Goal: Task Accomplishment & Management: Manage account settings

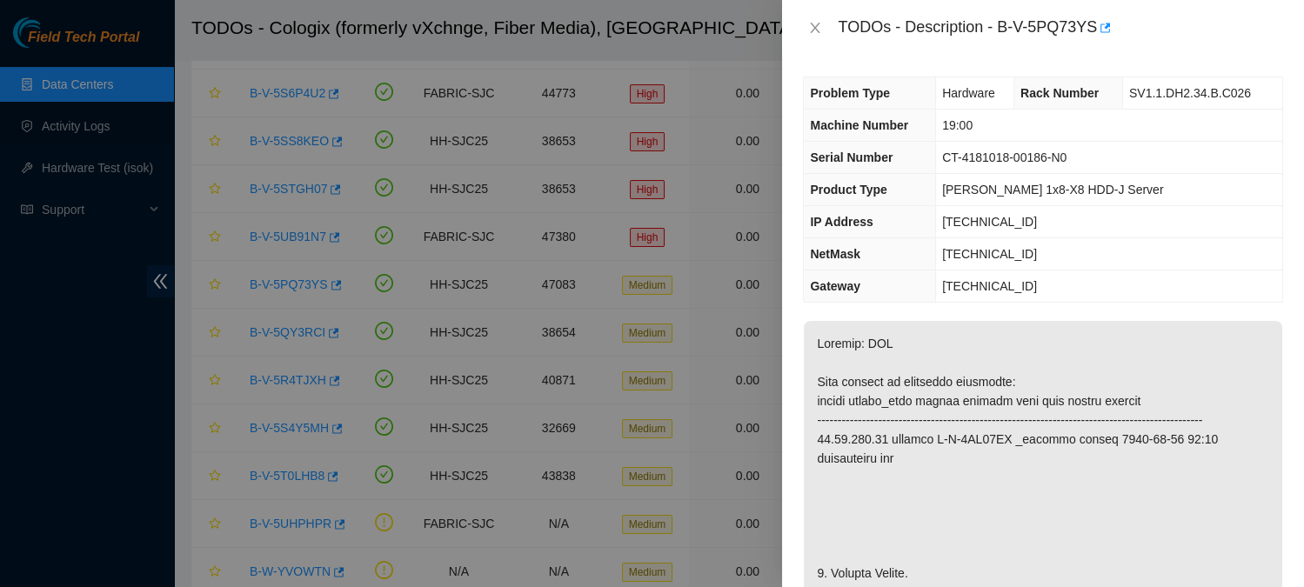
scroll to position [1667, 0]
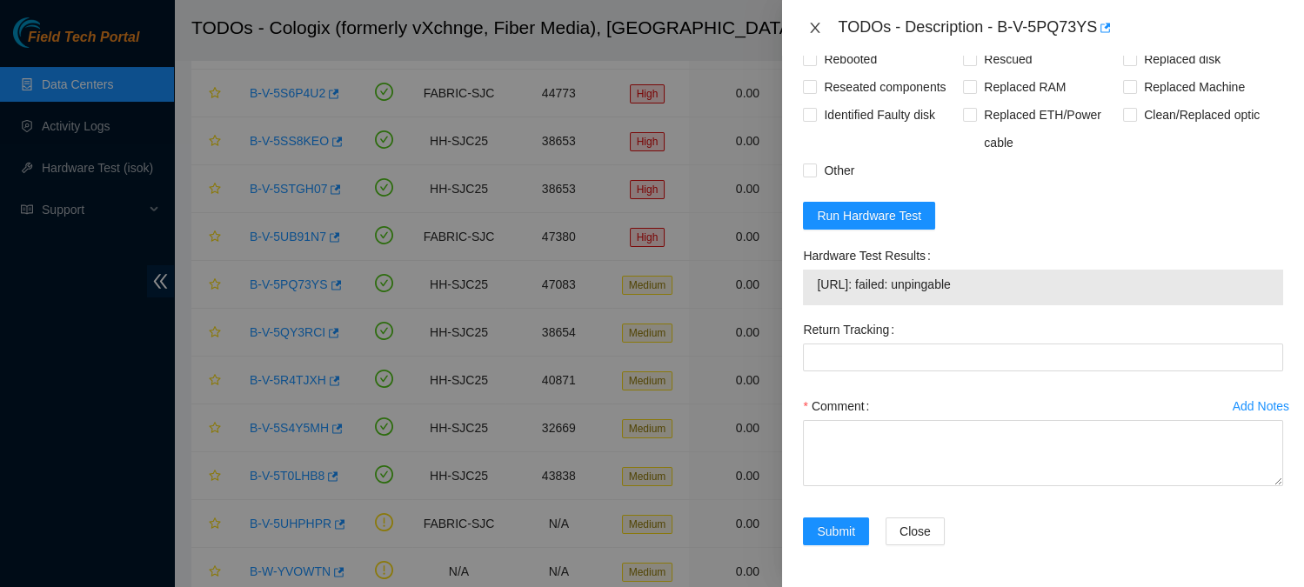
click at [818, 30] on icon "close" at bounding box center [816, 28] width 10 height 10
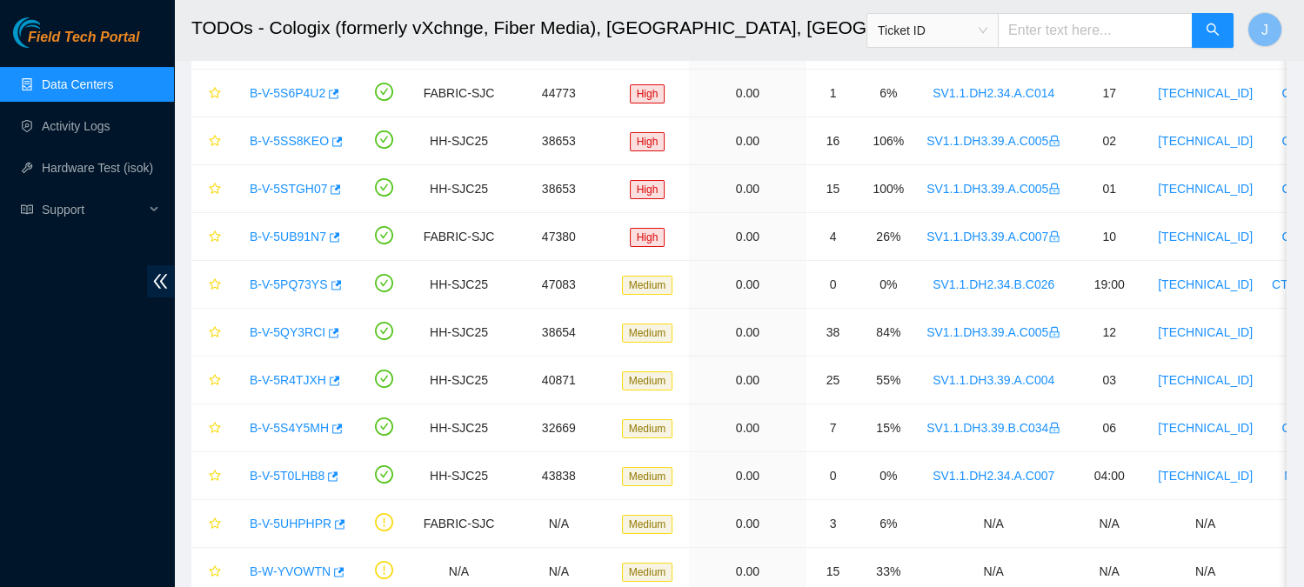
scroll to position [492, 0]
click at [57, 82] on link "Data Centers" at bounding box center [77, 84] width 71 height 14
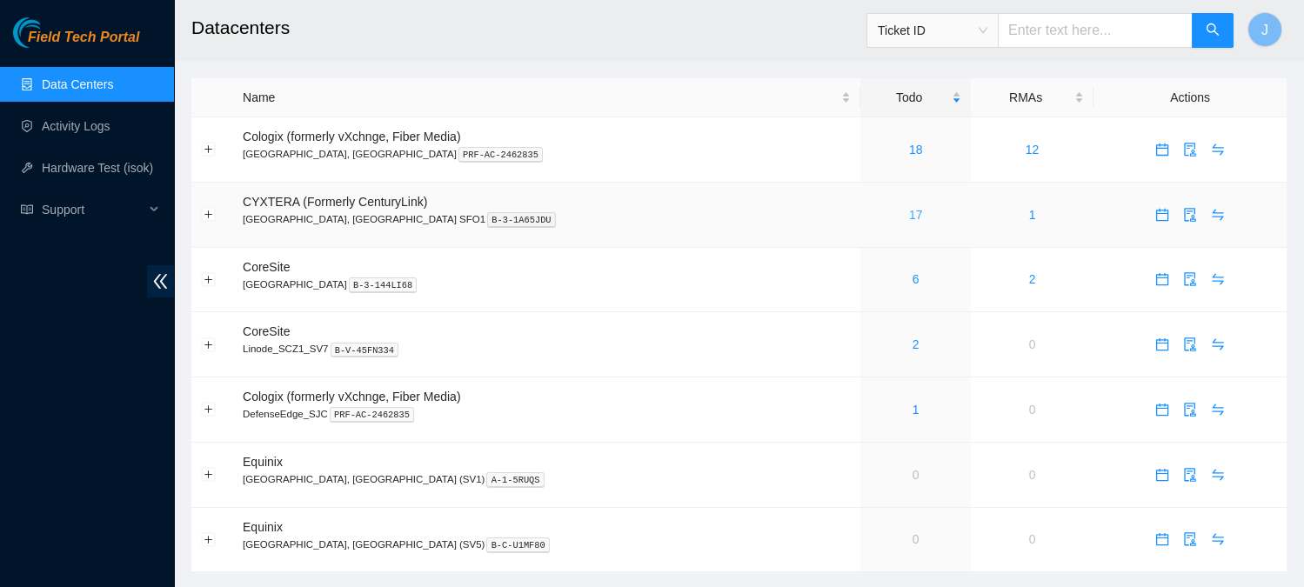
click at [909, 218] on link "17" at bounding box center [916, 215] width 14 height 14
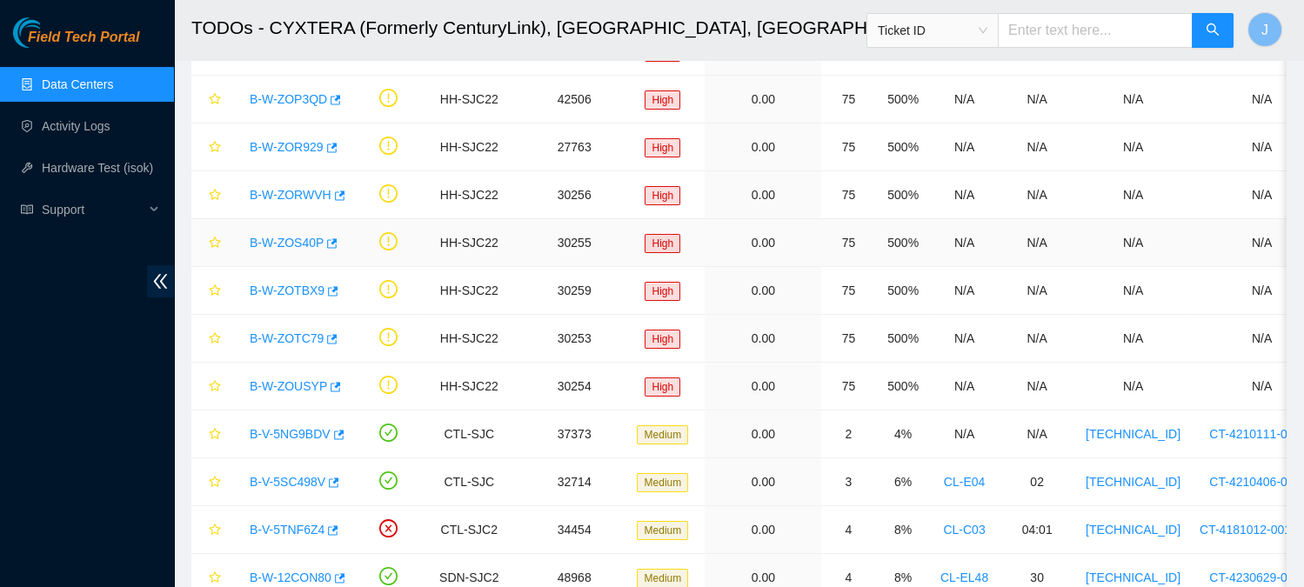
scroll to position [459, 0]
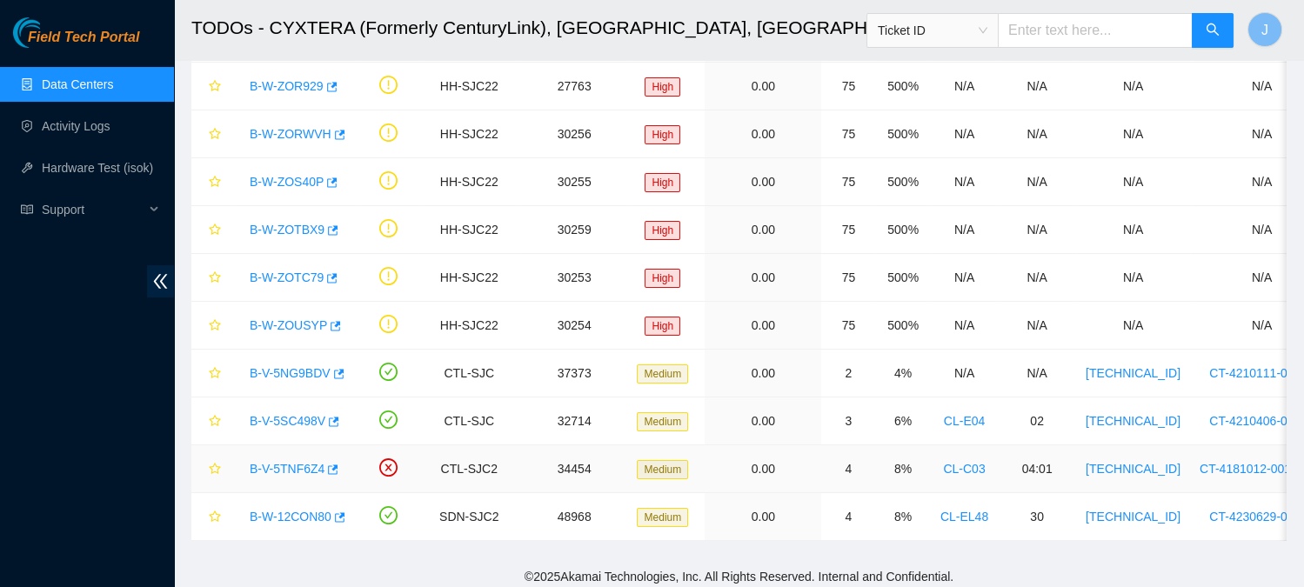
click at [291, 466] on link "B-V-5TNF6Z4" at bounding box center [287, 469] width 75 height 14
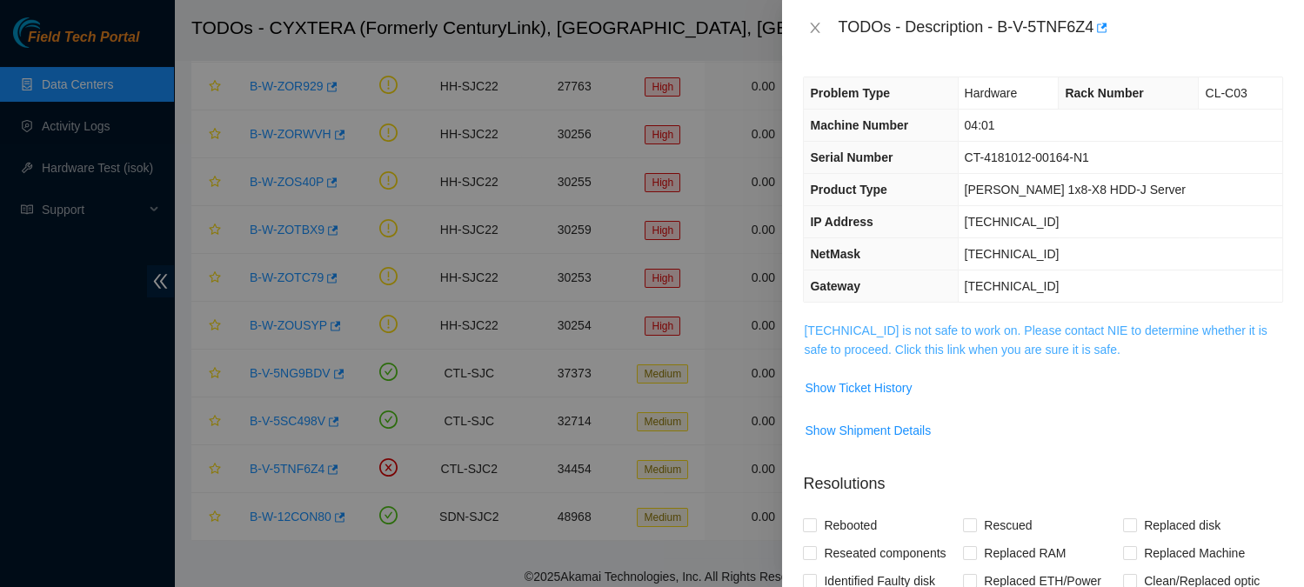
click at [919, 332] on link "[TECHNICAL_ID] is not safe to work on. Please contact NIE to determine whether …" at bounding box center [1035, 340] width 463 height 33
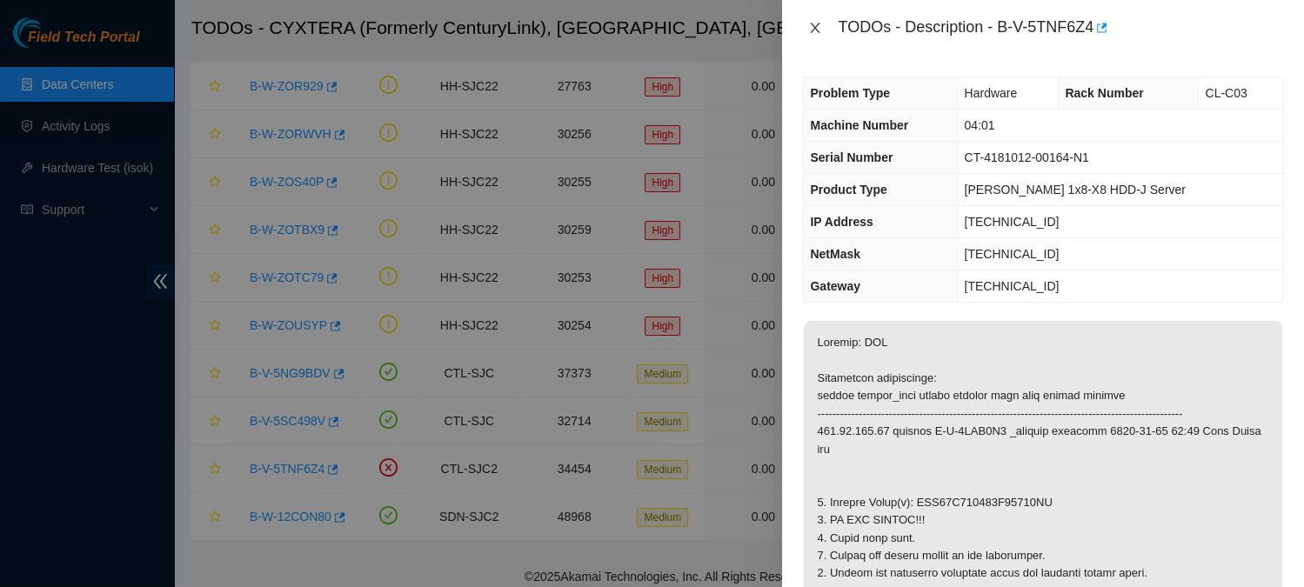
click at [812, 30] on icon "close" at bounding box center [815, 28] width 14 height 14
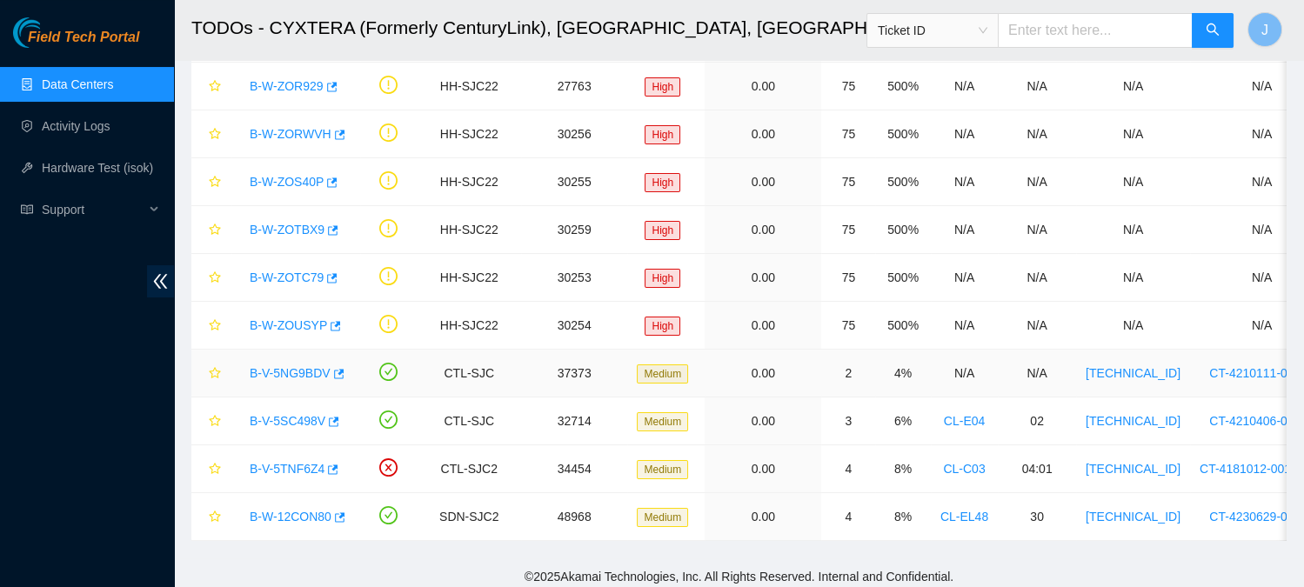
click at [308, 371] on link "B-V-5NG9BDV" at bounding box center [290, 373] width 81 height 14
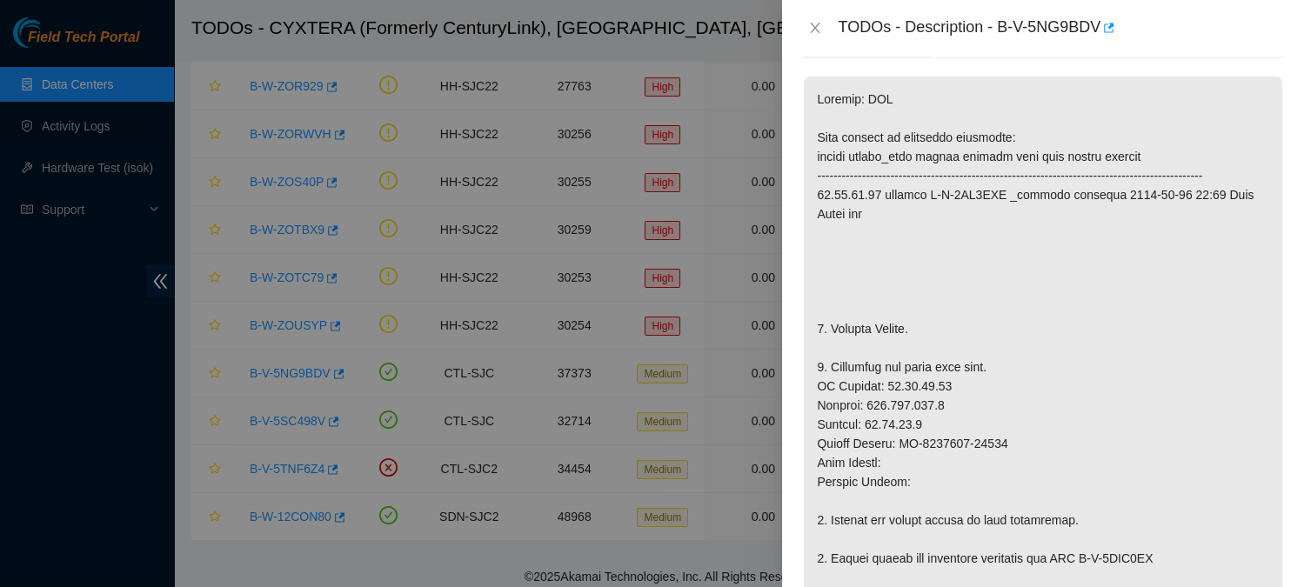
scroll to position [241, 0]
click at [1006, 27] on div "TODOs - Description - B-V-5NG9BDV" at bounding box center [1060, 28] width 445 height 28
click at [1102, 21] on div "TODOs - Description - B-V-5NG9BDV" at bounding box center [1060, 28] width 445 height 28
copy div "B-V-5NG9BDV"
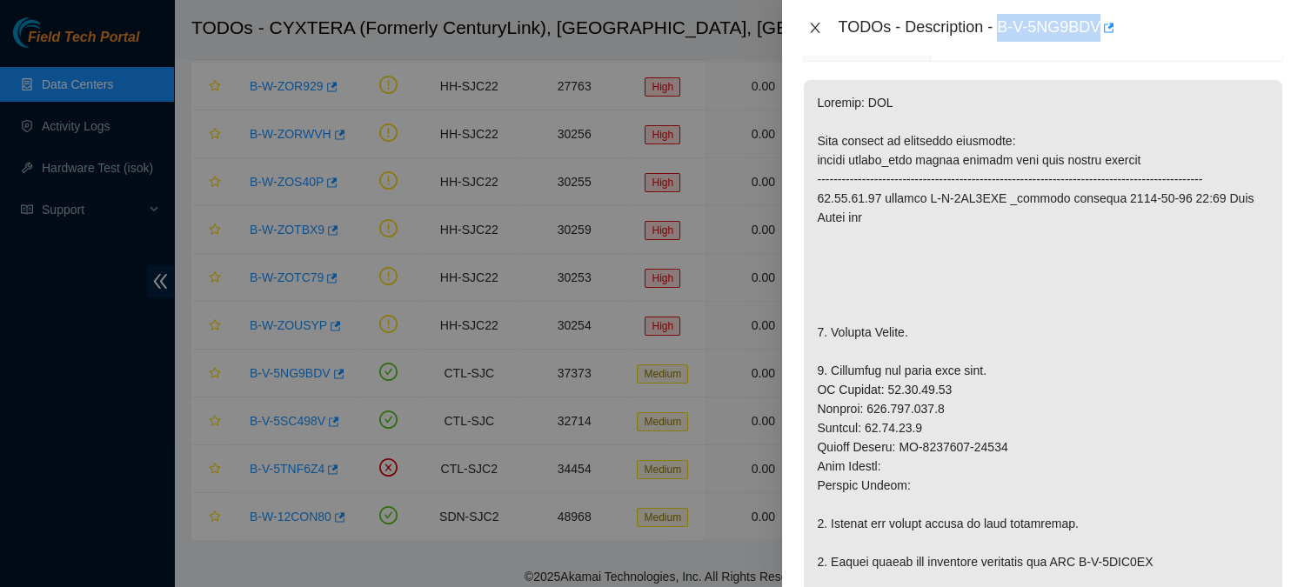
click at [817, 27] on icon "close" at bounding box center [815, 28] width 14 height 14
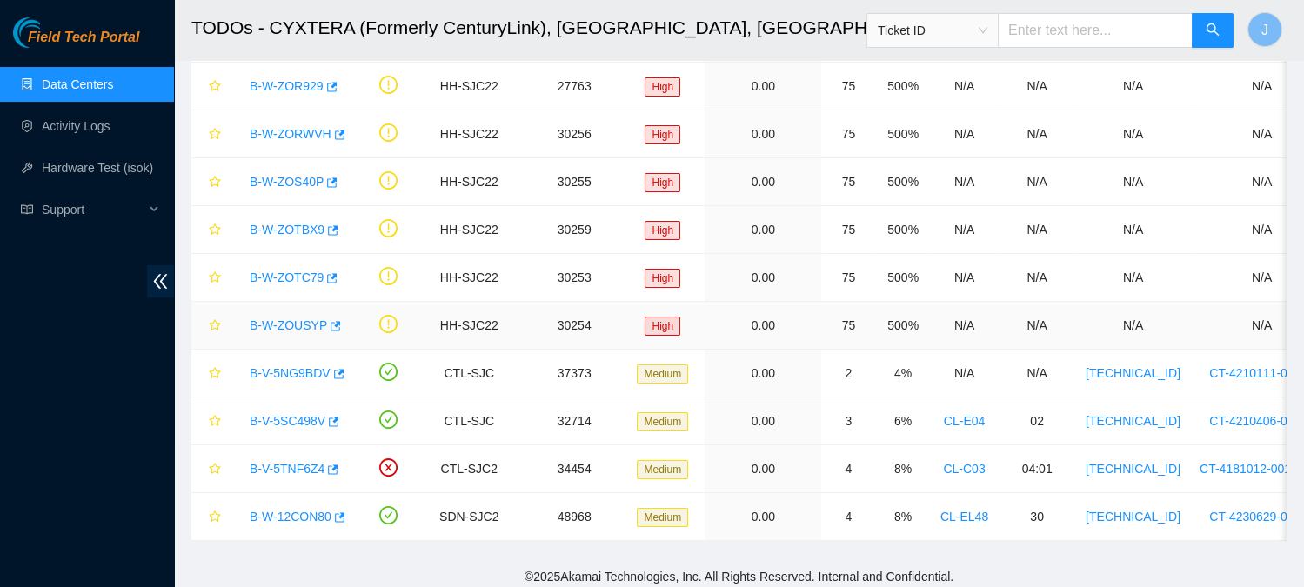
scroll to position [298, 0]
click at [276, 368] on link "B-V-5NG9BDV" at bounding box center [290, 373] width 81 height 14
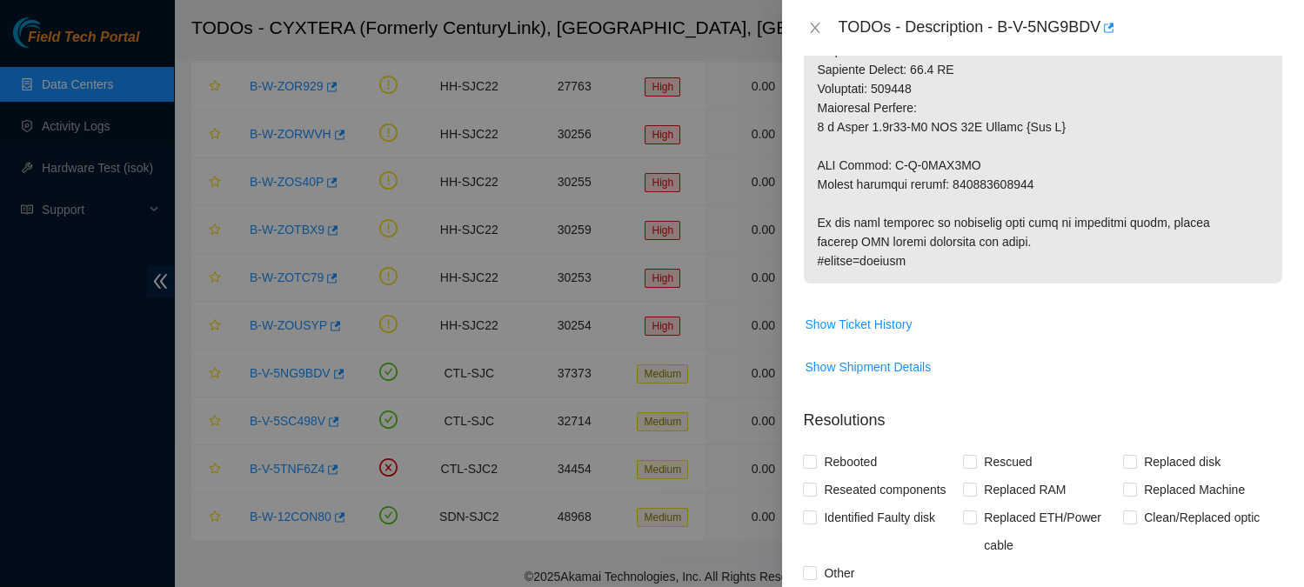
scroll to position [1058, 0]
click at [903, 335] on span "Show Ticket History" at bounding box center [858, 325] width 107 height 19
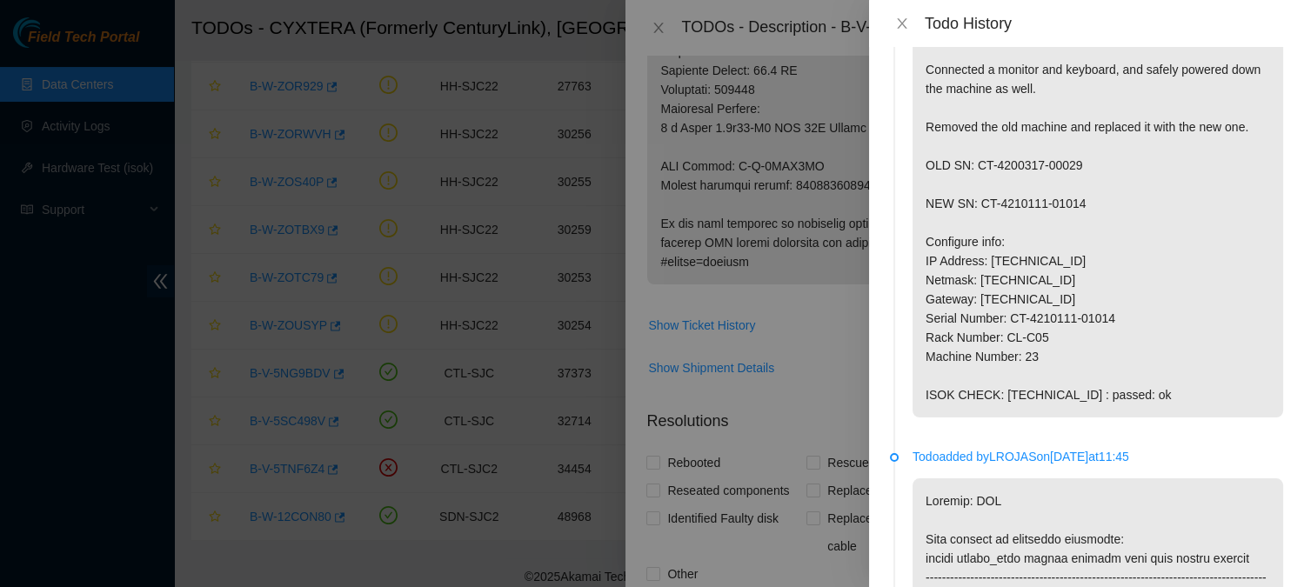
scroll to position [2090, 0]
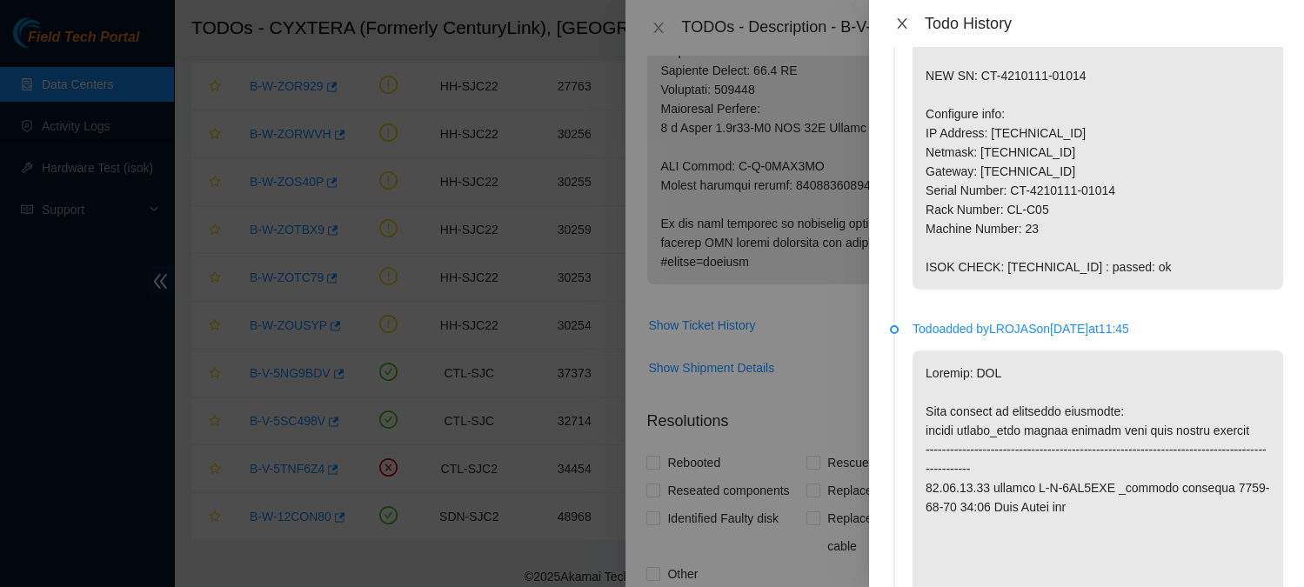
click at [901, 17] on icon "close" at bounding box center [902, 24] width 14 height 14
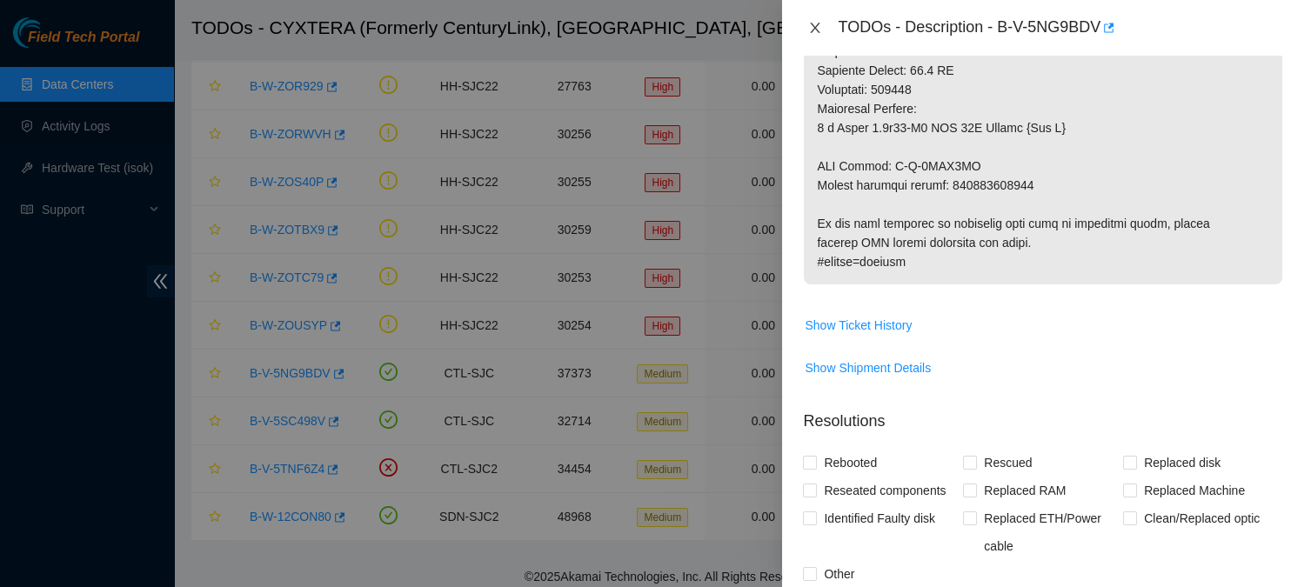
click at [813, 33] on icon "close" at bounding box center [815, 28] width 14 height 14
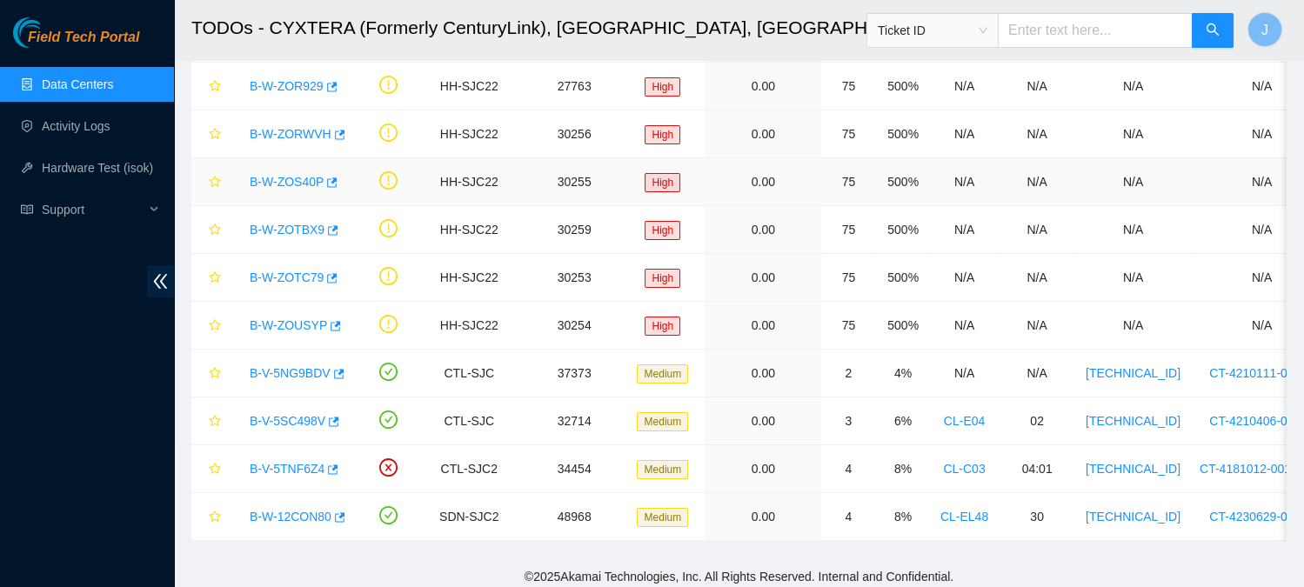
scroll to position [531, 0]
click at [113, 84] on link "Data Centers" at bounding box center [77, 84] width 71 height 14
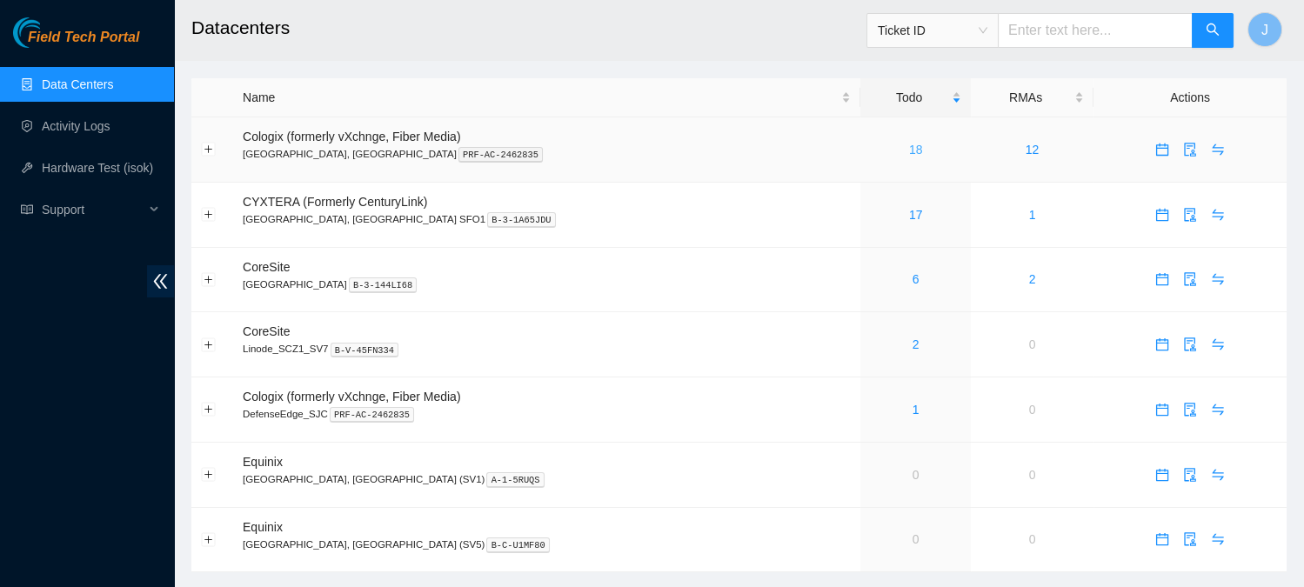
click at [909, 148] on link "18" at bounding box center [916, 150] width 14 height 14
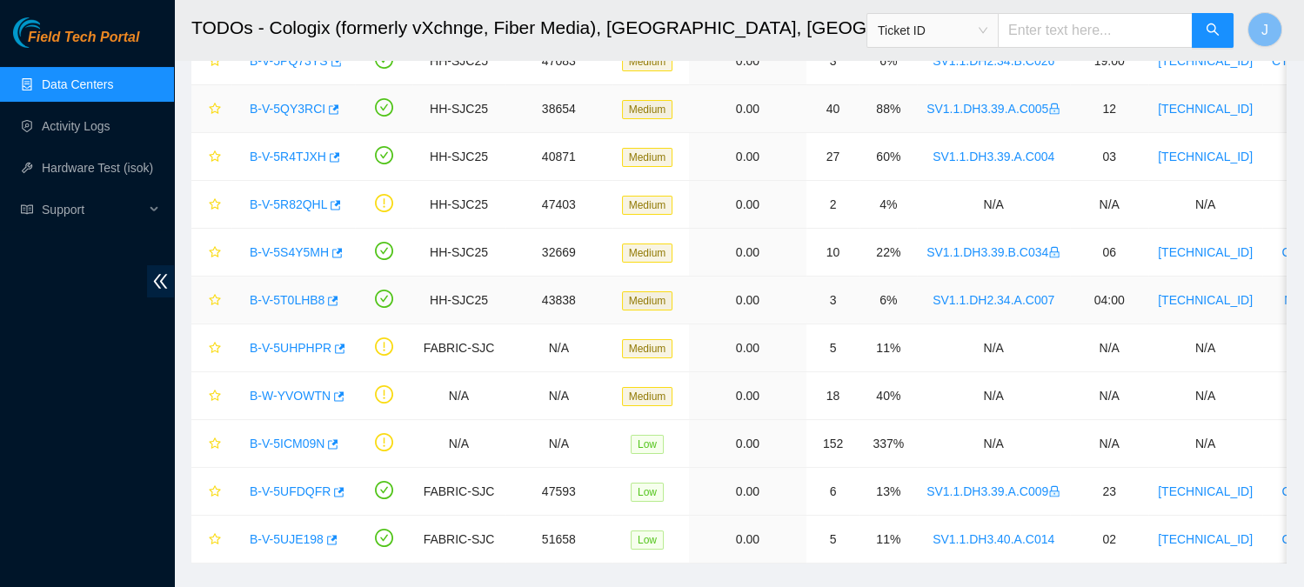
scroll to position [506, 0]
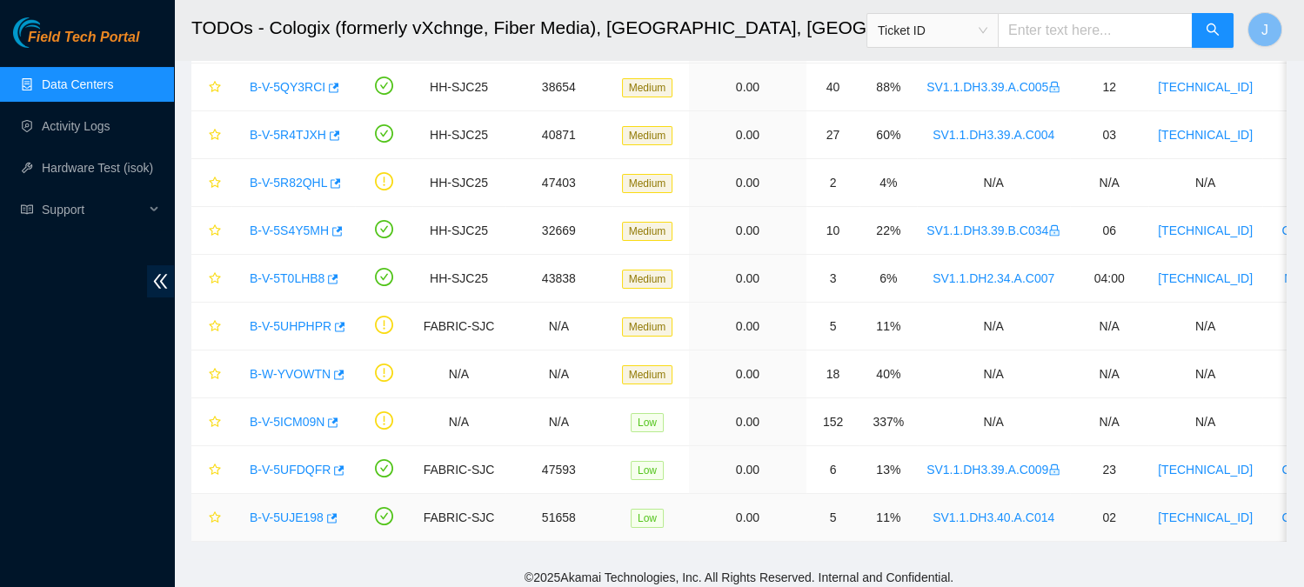
click at [265, 511] on link "B-V-5UJE198" at bounding box center [287, 518] width 74 height 14
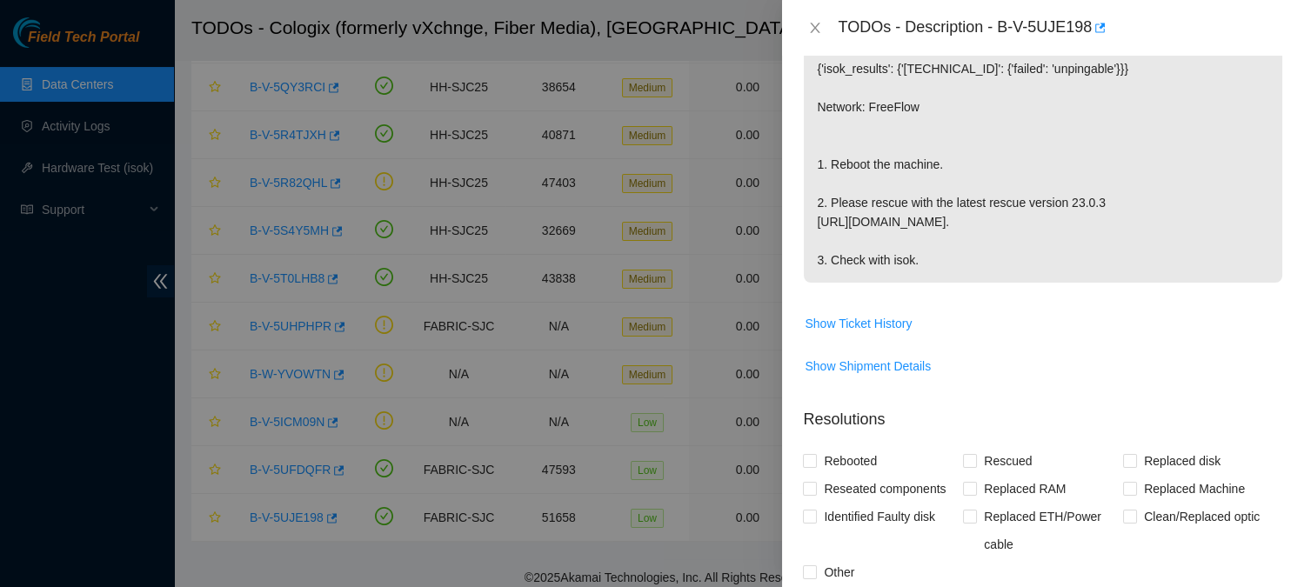
scroll to position [358, 0]
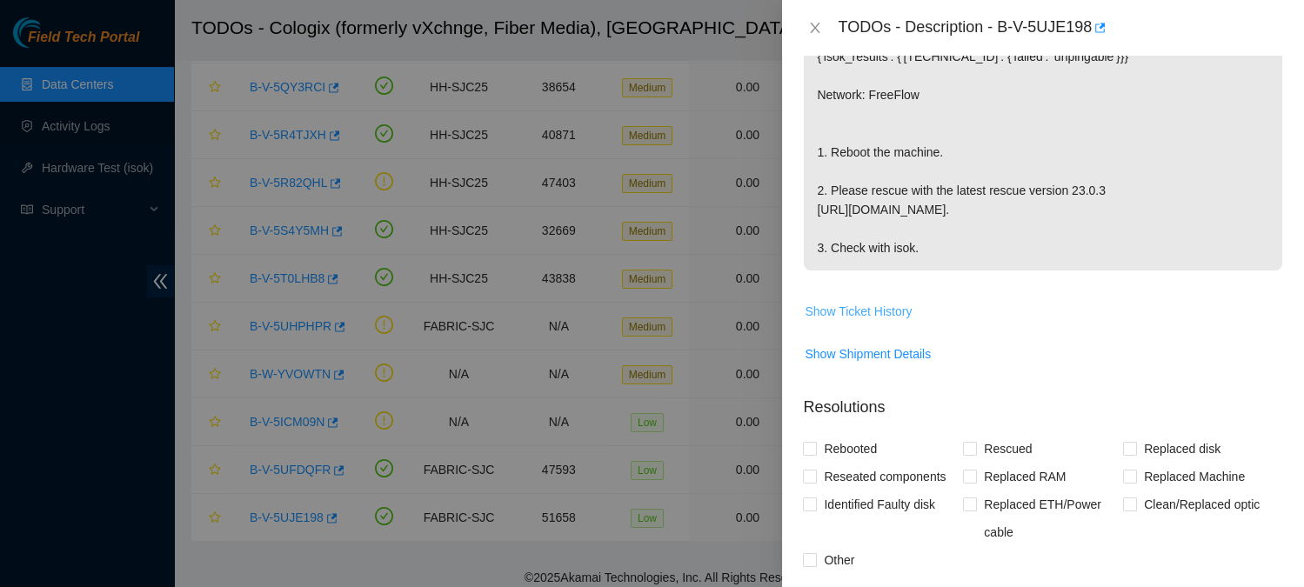
click at [889, 321] on span "Show Ticket History" at bounding box center [858, 311] width 107 height 19
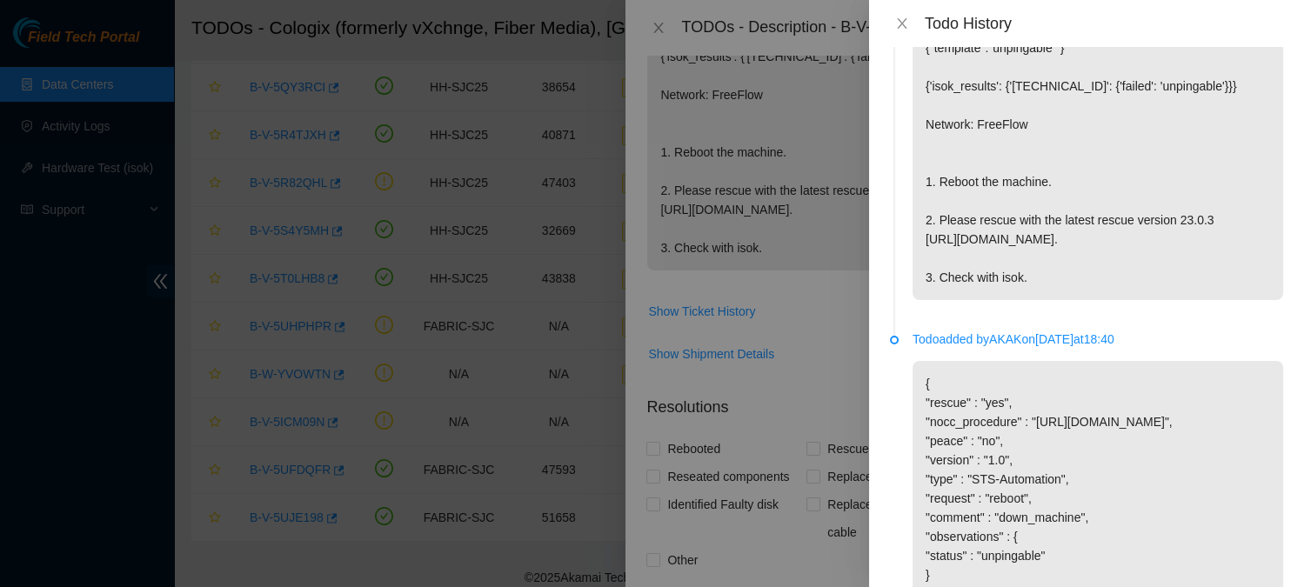
scroll to position [0, 0]
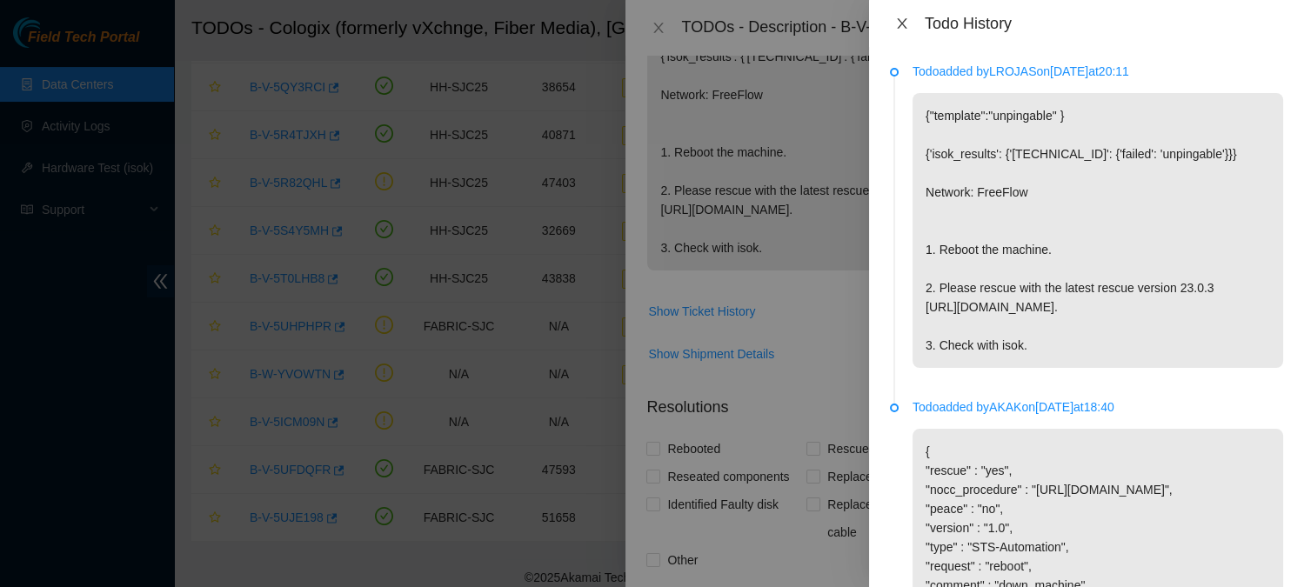
click at [900, 26] on icon "close" at bounding box center [902, 24] width 14 height 14
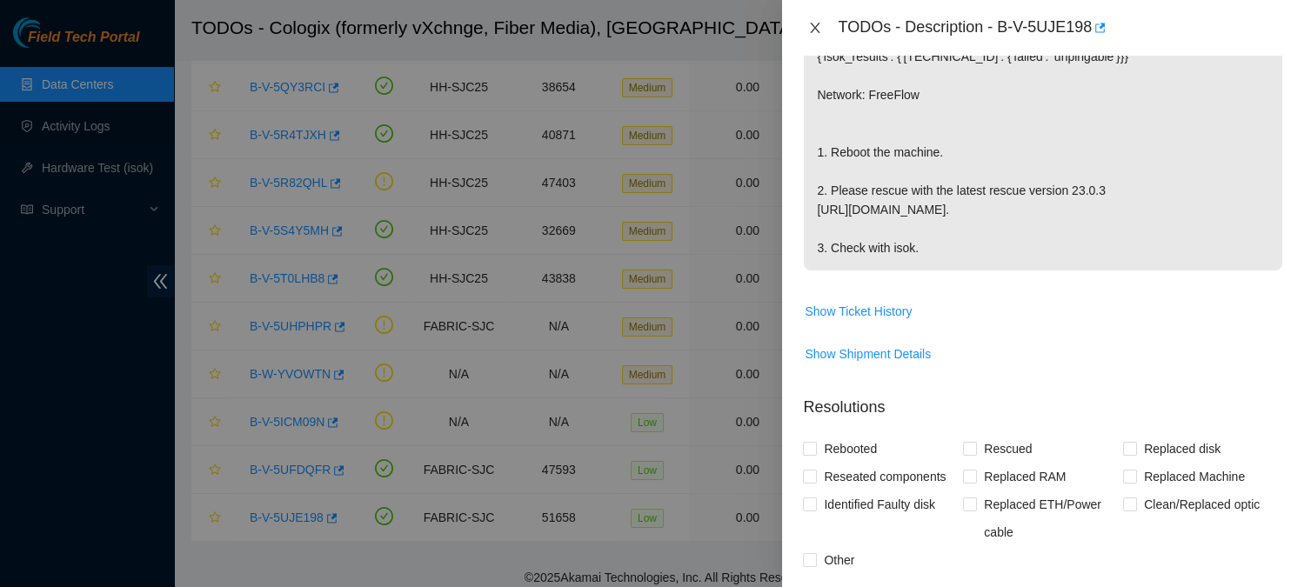
click at [813, 28] on icon "close" at bounding box center [816, 28] width 10 height 10
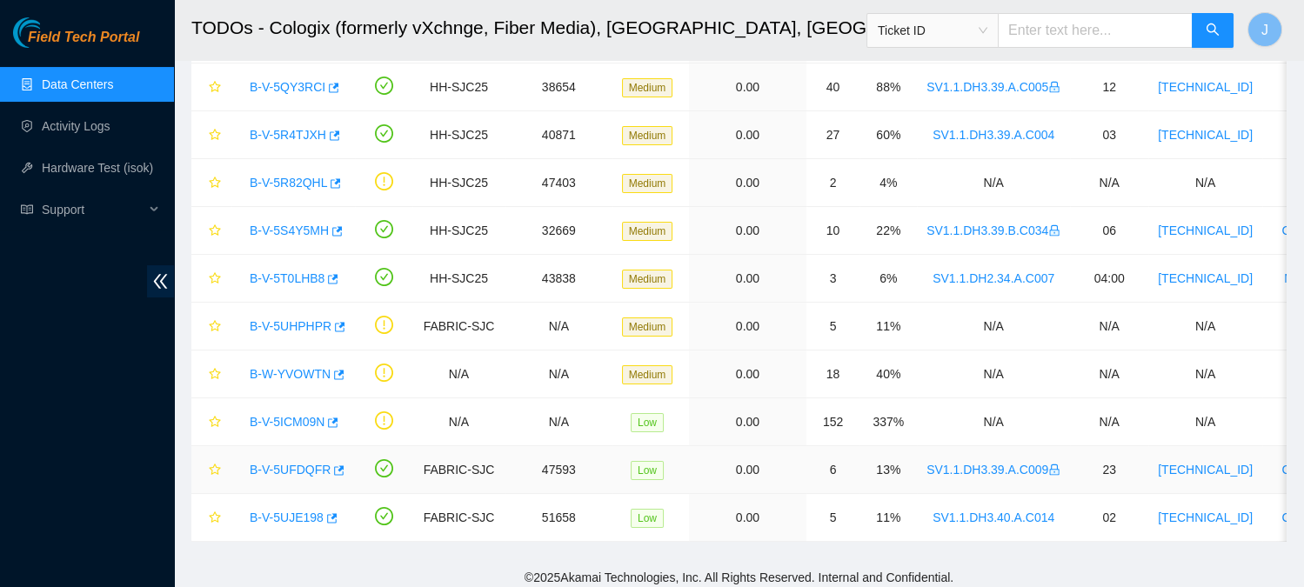
scroll to position [383, 0]
click at [276, 463] on link "B-V-5UFDQFR" at bounding box center [290, 470] width 81 height 14
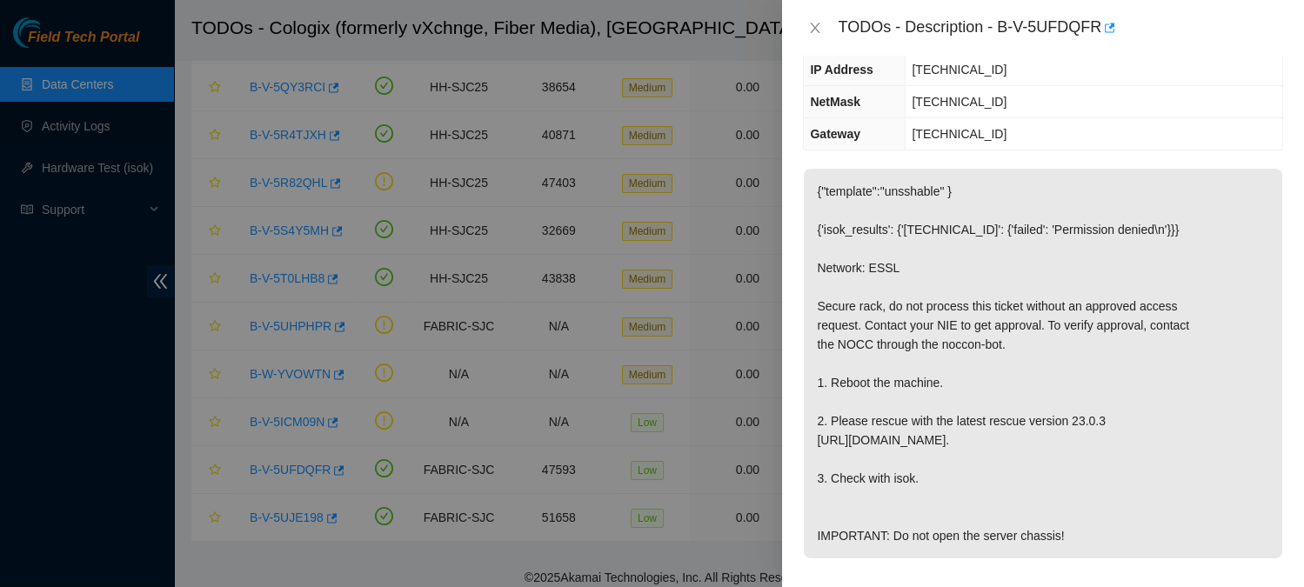
scroll to position [227, 0]
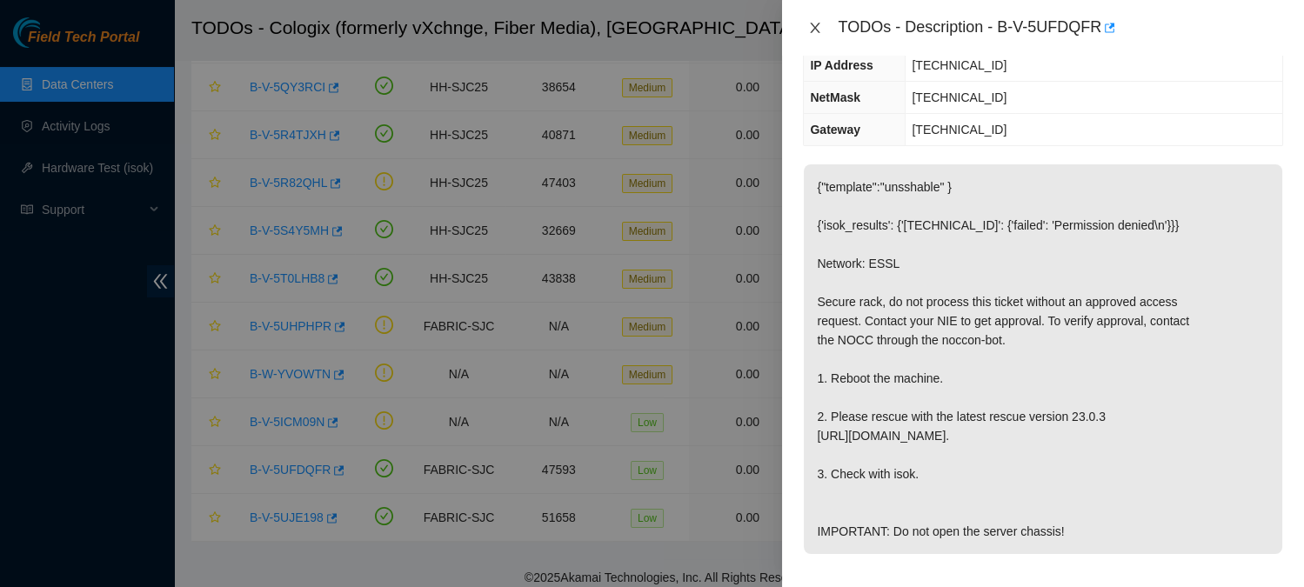
click at [819, 24] on icon "close" at bounding box center [815, 28] width 14 height 14
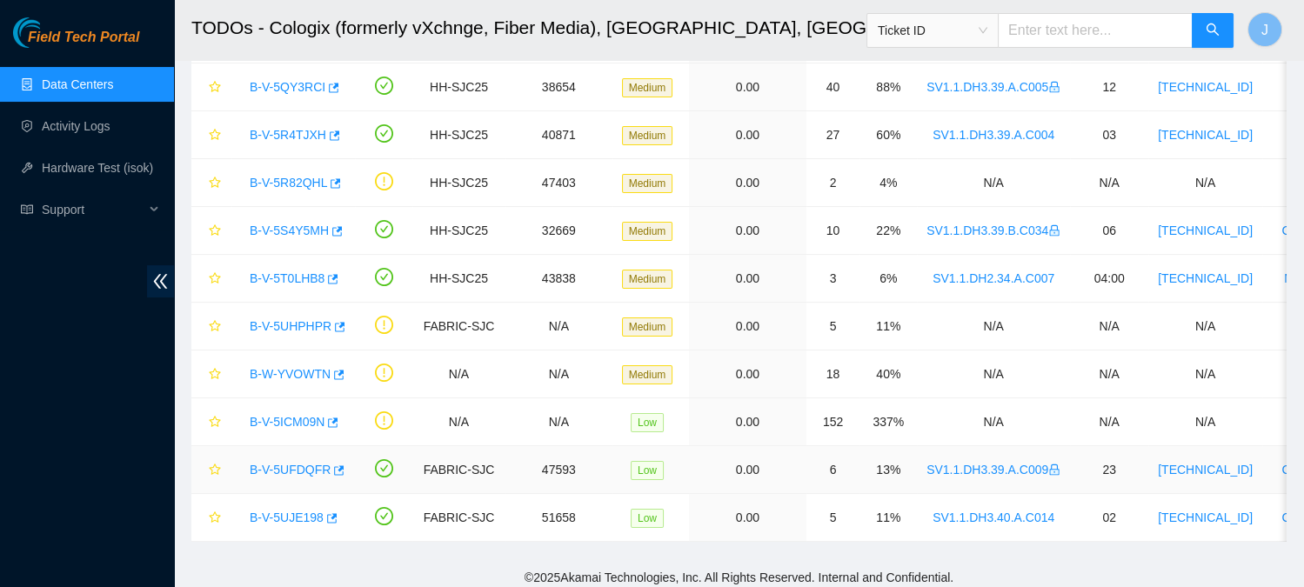
scroll to position [246, 0]
click at [290, 319] on link "B-V-5UHPHPR" at bounding box center [291, 326] width 82 height 14
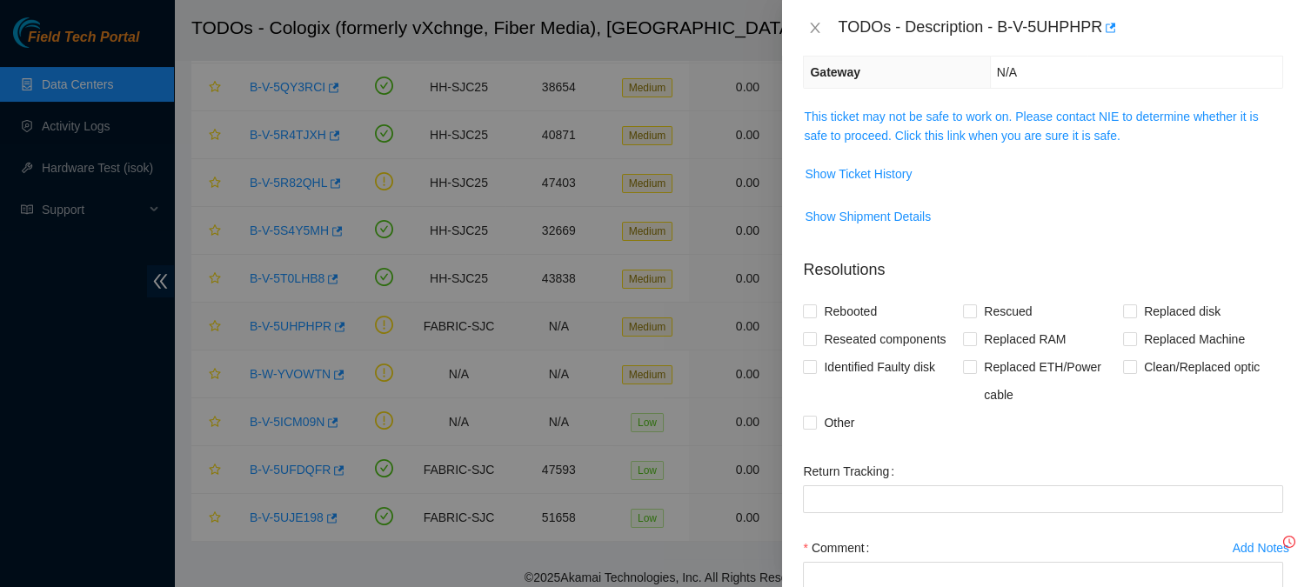
scroll to position [189, 0]
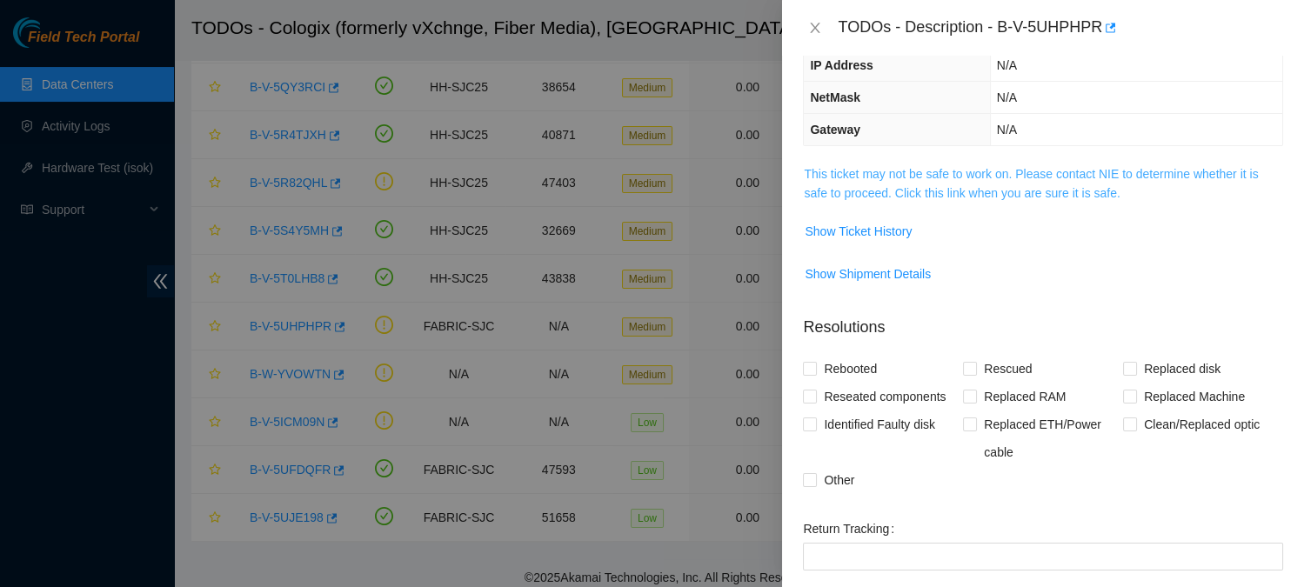
click at [913, 170] on link "This ticket may not be safe to work on. Please contact NIE to determine whether…" at bounding box center [1031, 183] width 454 height 33
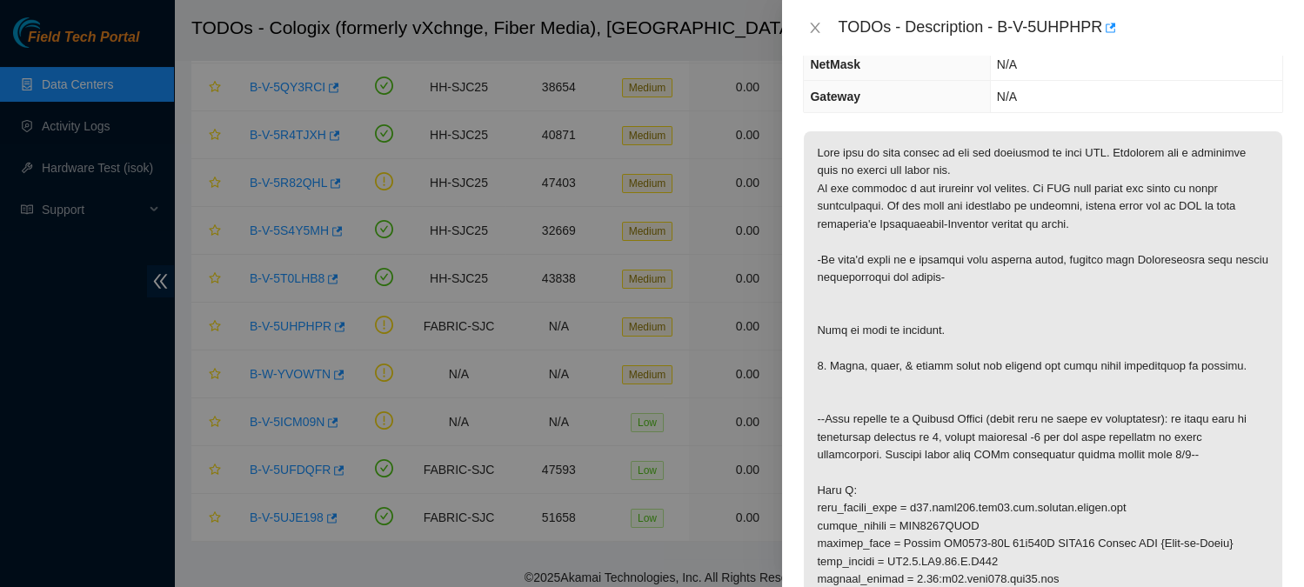
scroll to position [236, 0]
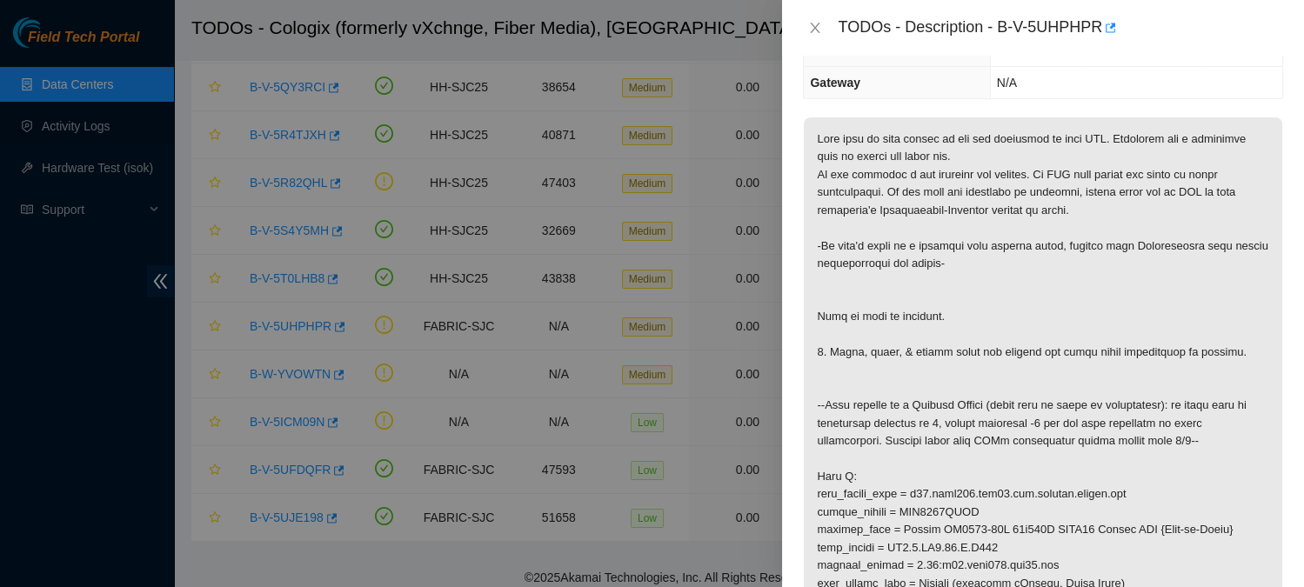
click at [1003, 31] on div "TODOs - Description - B-V-5UHPHPR" at bounding box center [1060, 28] width 445 height 28
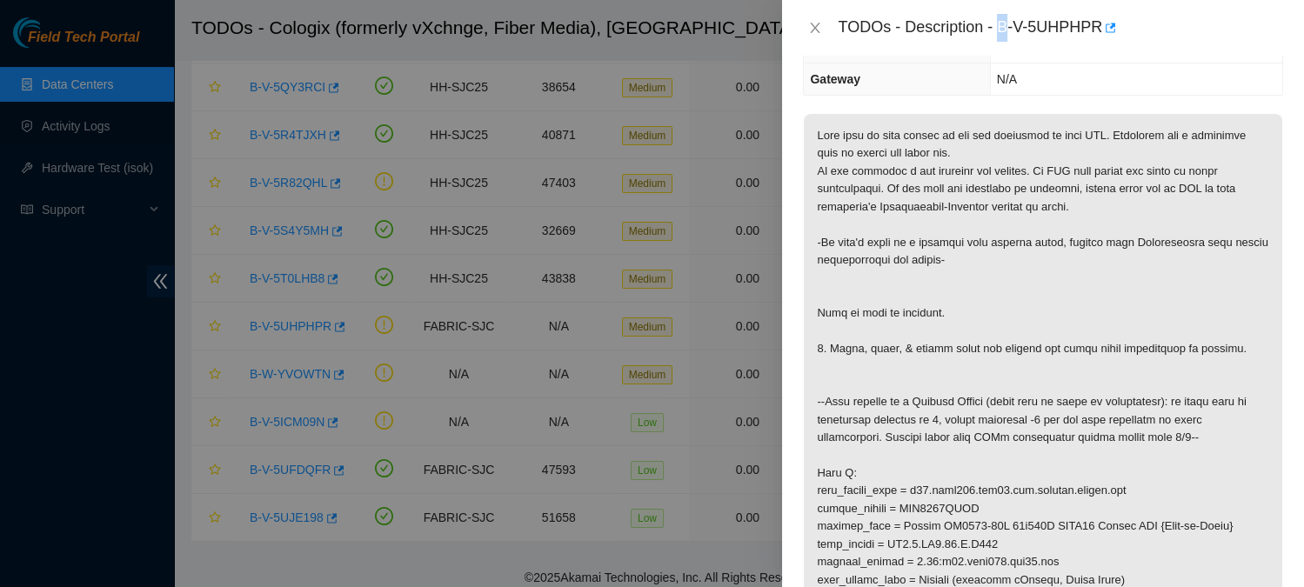
scroll to position [204, 0]
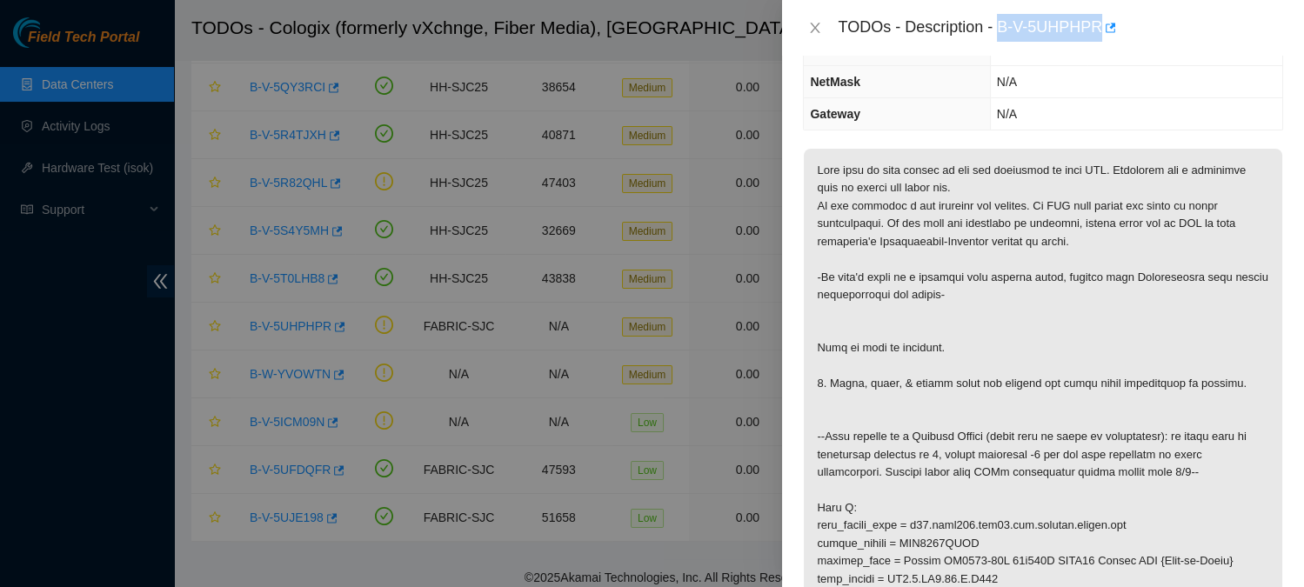
click at [1100, 31] on div "TODOs - Description - B-V-5UHPHPR" at bounding box center [1060, 28] width 445 height 28
copy div "B-V-5UHPHPR"
click at [819, 27] on icon "close" at bounding box center [815, 28] width 14 height 14
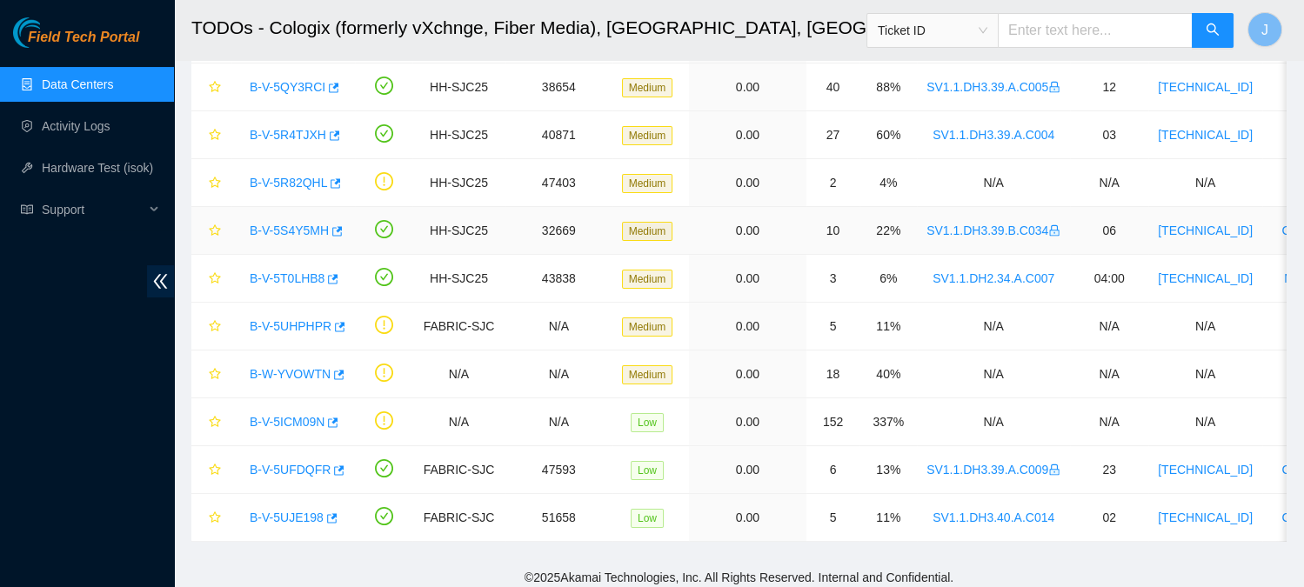
scroll to position [262, 0]
click at [294, 463] on link "B-V-5UFDQFR" at bounding box center [290, 470] width 81 height 14
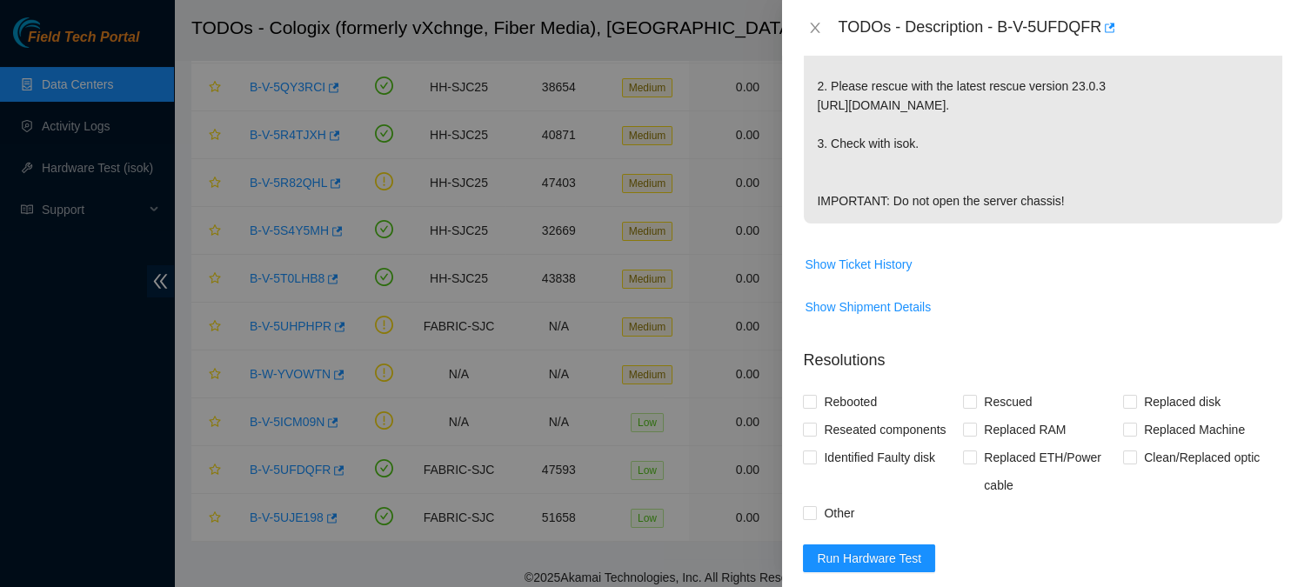
scroll to position [553, 0]
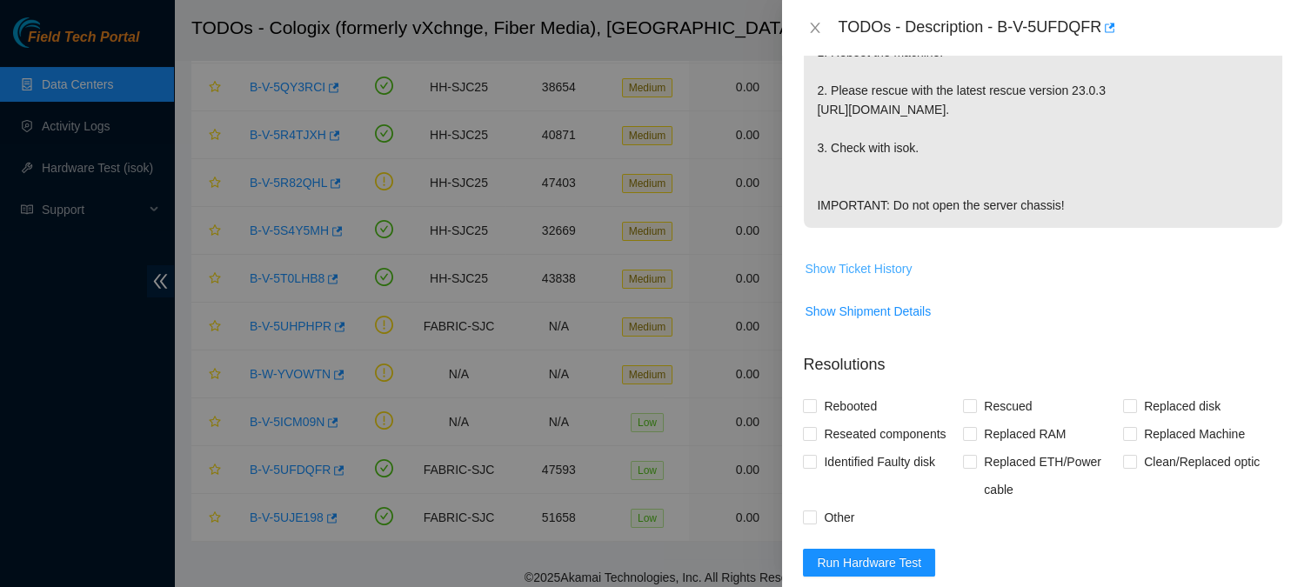
click at [876, 278] on span "Show Ticket History" at bounding box center [858, 268] width 107 height 19
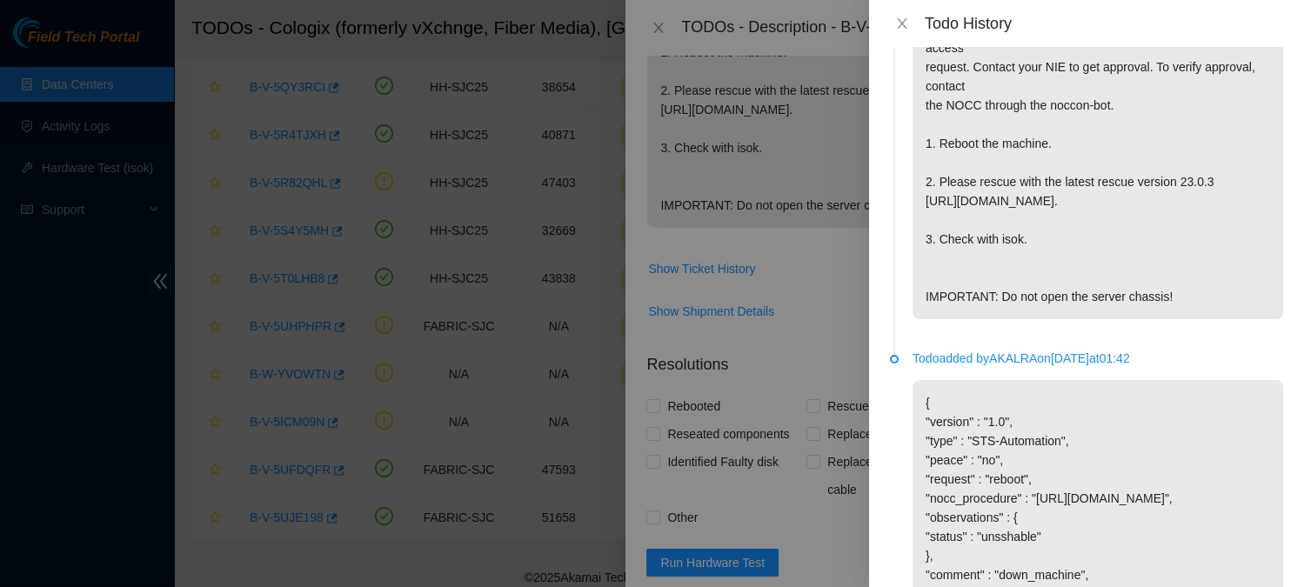
scroll to position [0, 0]
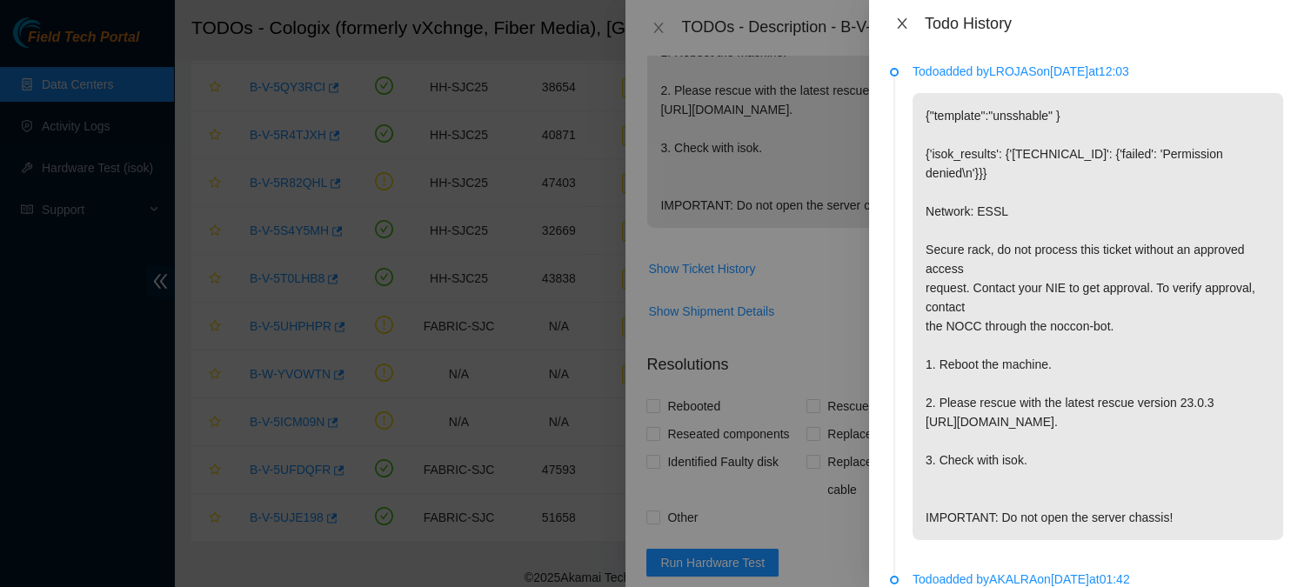
click at [906, 19] on icon "close" at bounding box center [902, 24] width 14 height 14
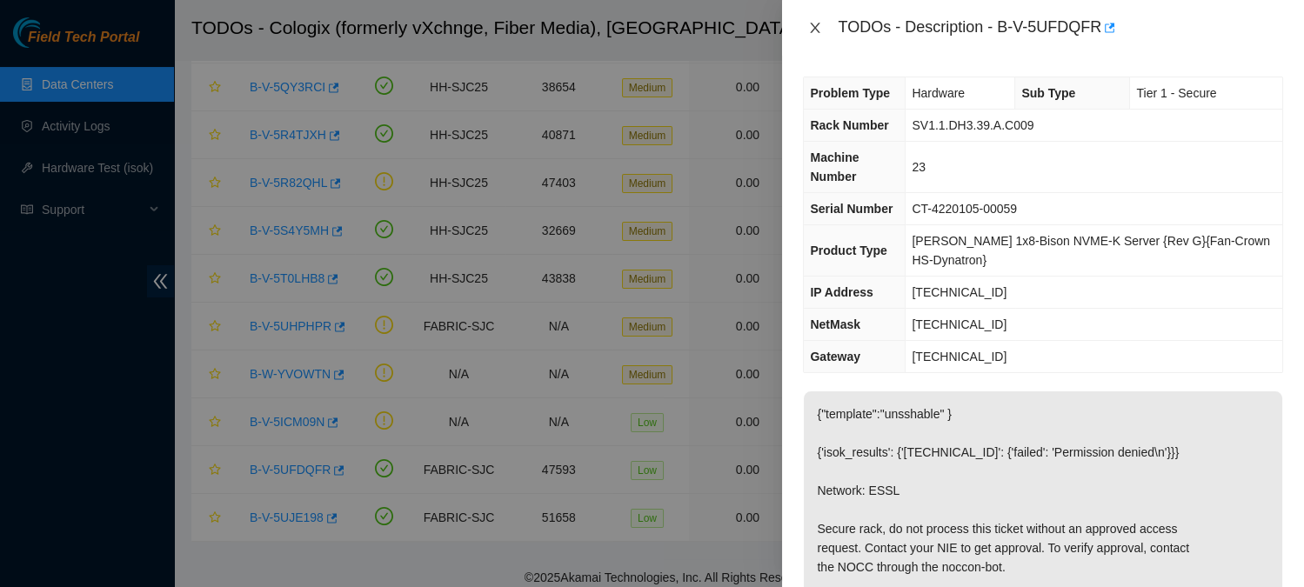
click at [817, 22] on icon "close" at bounding box center [815, 28] width 14 height 14
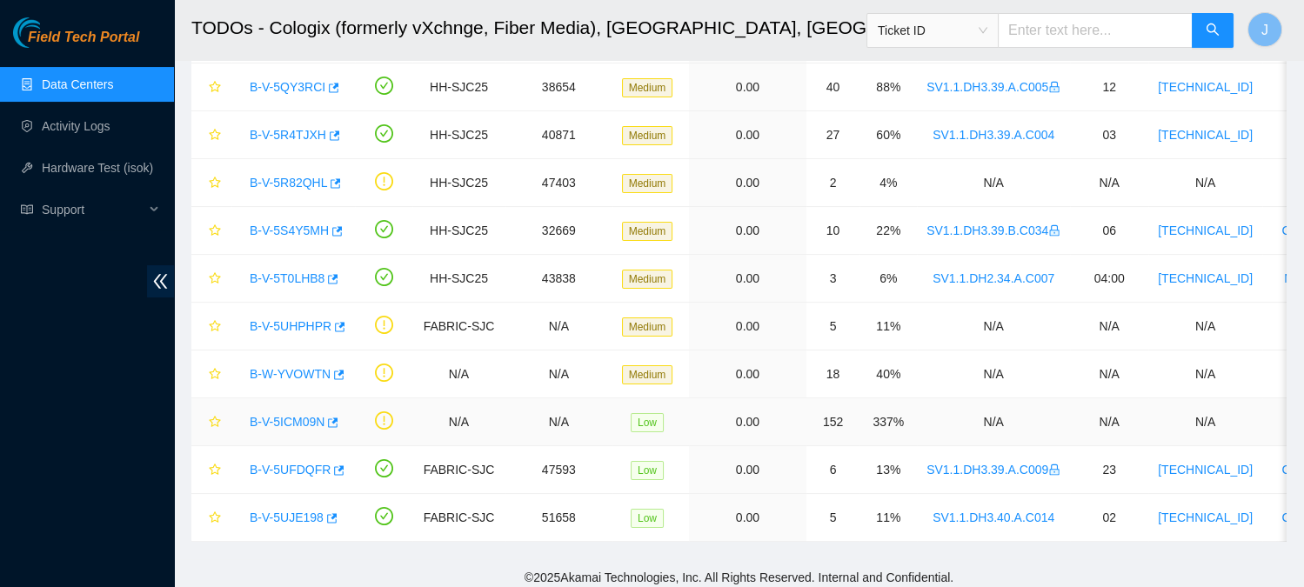
click at [272, 415] on link "B-V-5ICM09N" at bounding box center [287, 422] width 75 height 14
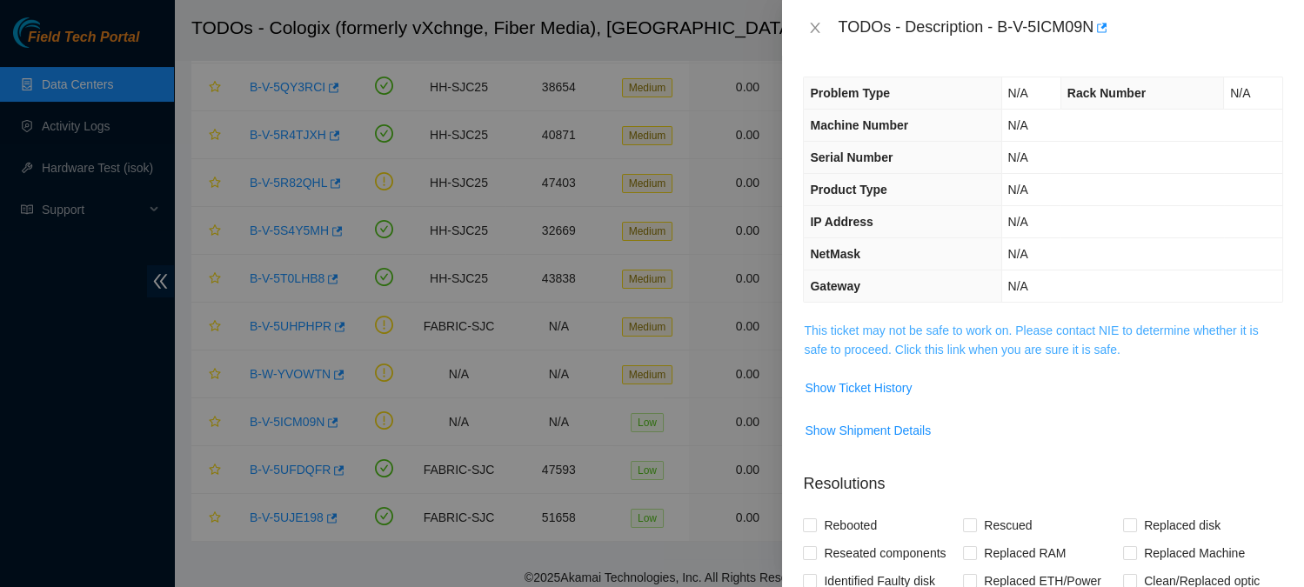
click at [897, 342] on link "This ticket may not be safe to work on. Please contact NIE to determine whether…" at bounding box center [1031, 340] width 454 height 33
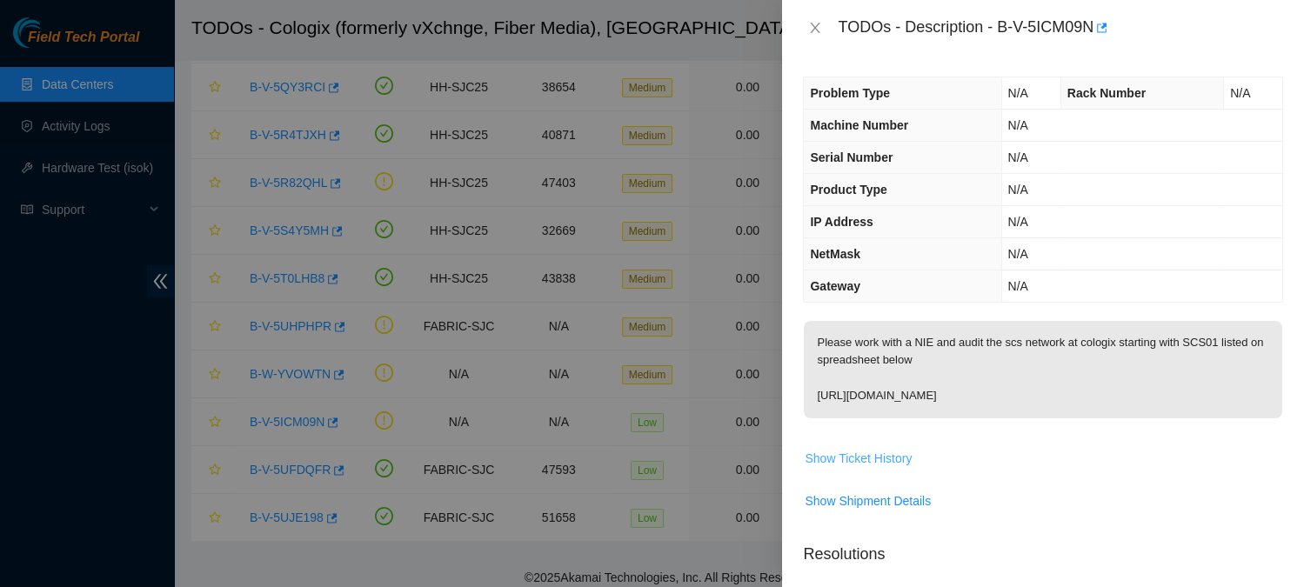
click at [870, 468] on span "Show Ticket History" at bounding box center [858, 458] width 107 height 19
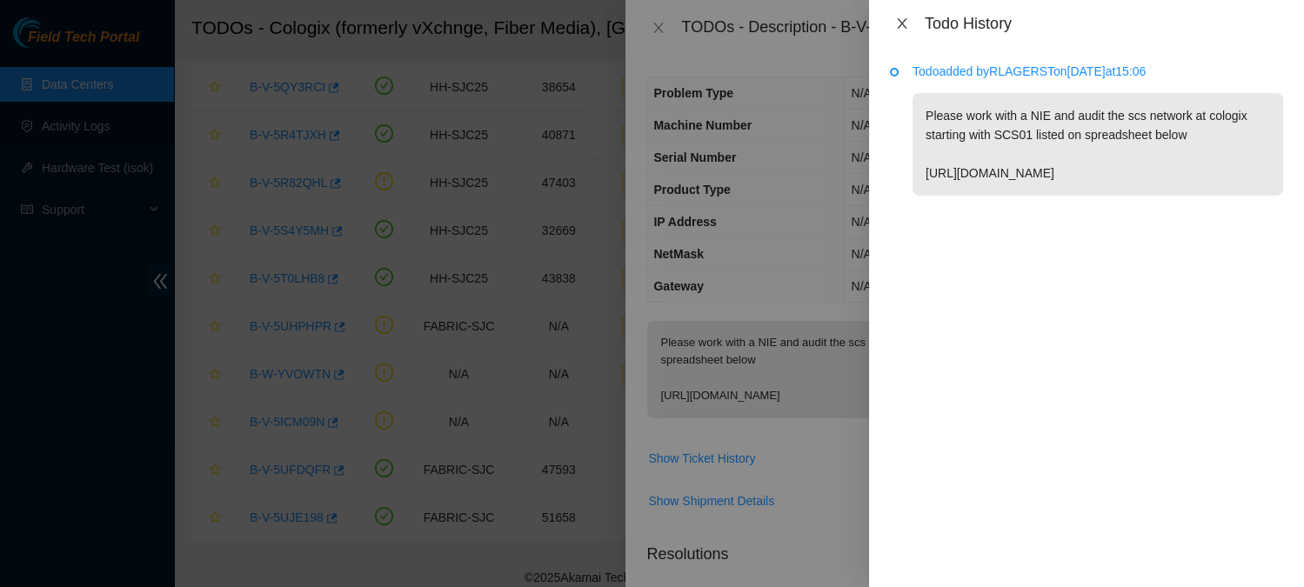
click at [901, 21] on icon "close" at bounding box center [902, 24] width 14 height 14
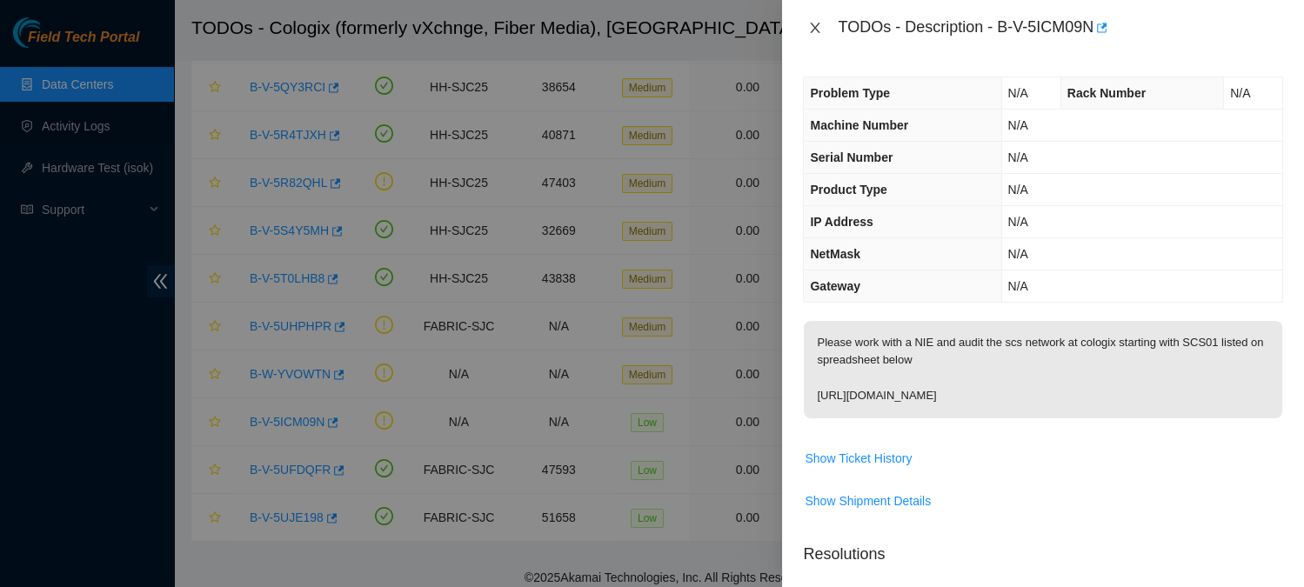
click at [816, 26] on icon "close" at bounding box center [816, 28] width 10 height 10
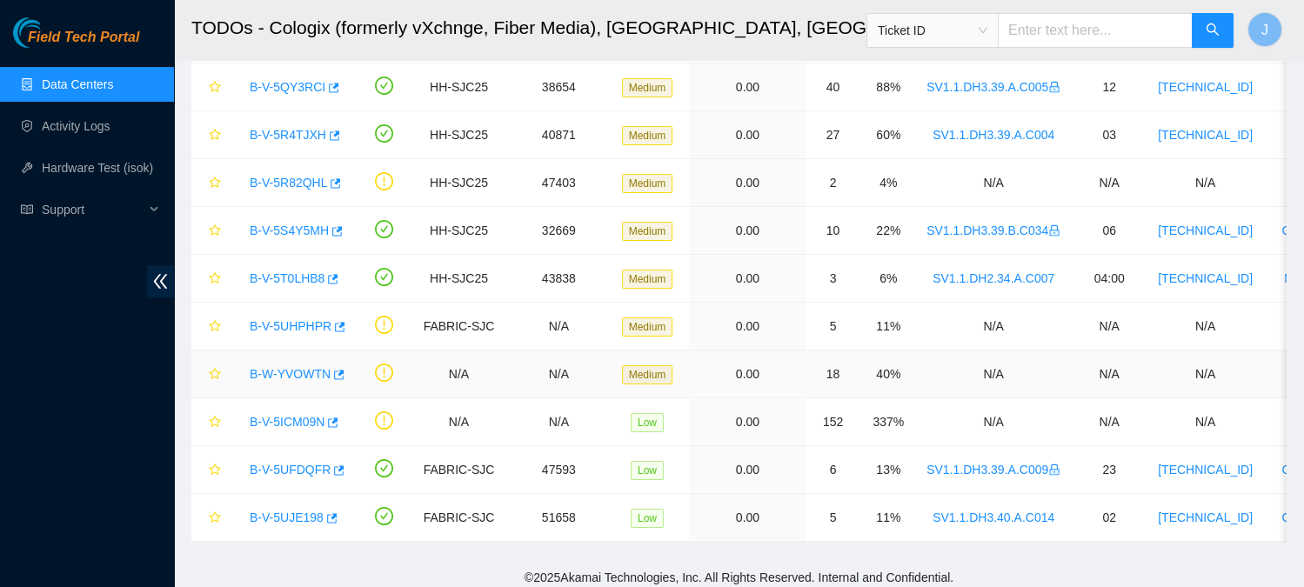
click at [290, 370] on link "B-W-YVOWTN" at bounding box center [290, 374] width 81 height 14
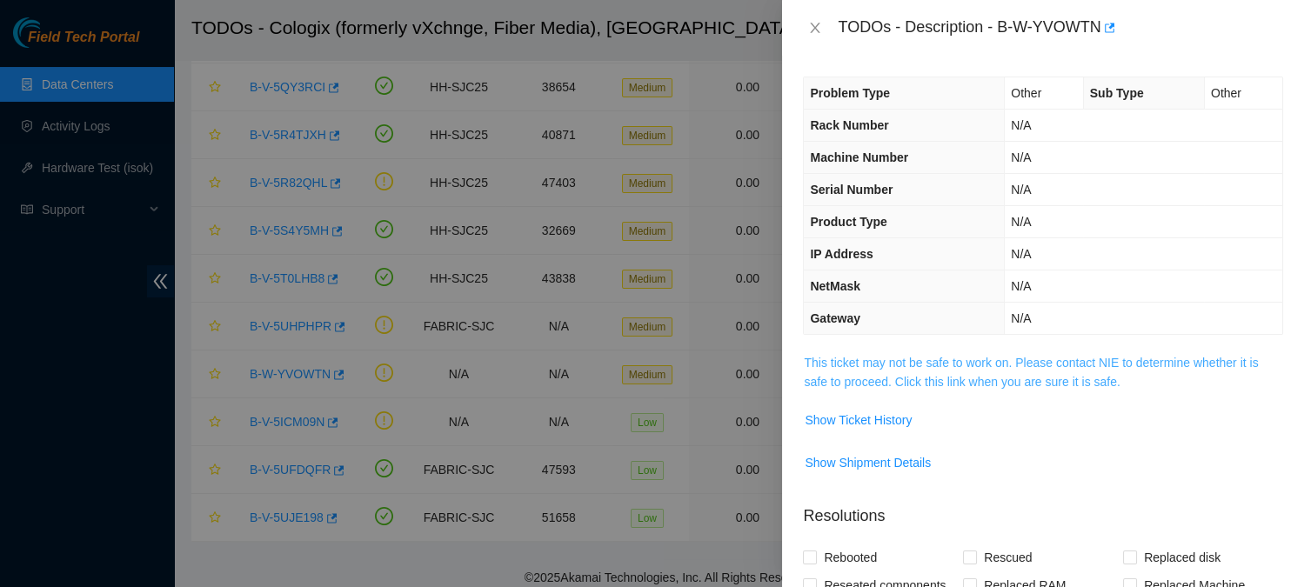
click at [932, 357] on link "This ticket may not be safe to work on. Please contact NIE to determine whether…" at bounding box center [1031, 372] width 454 height 33
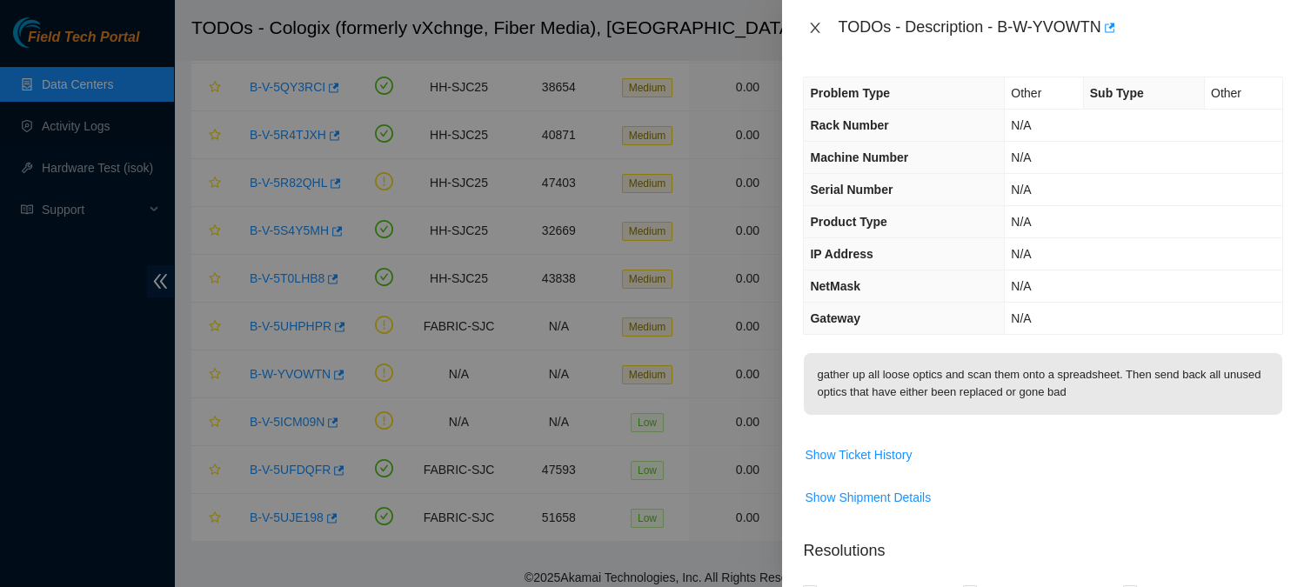
click at [817, 28] on icon "close" at bounding box center [815, 28] width 14 height 14
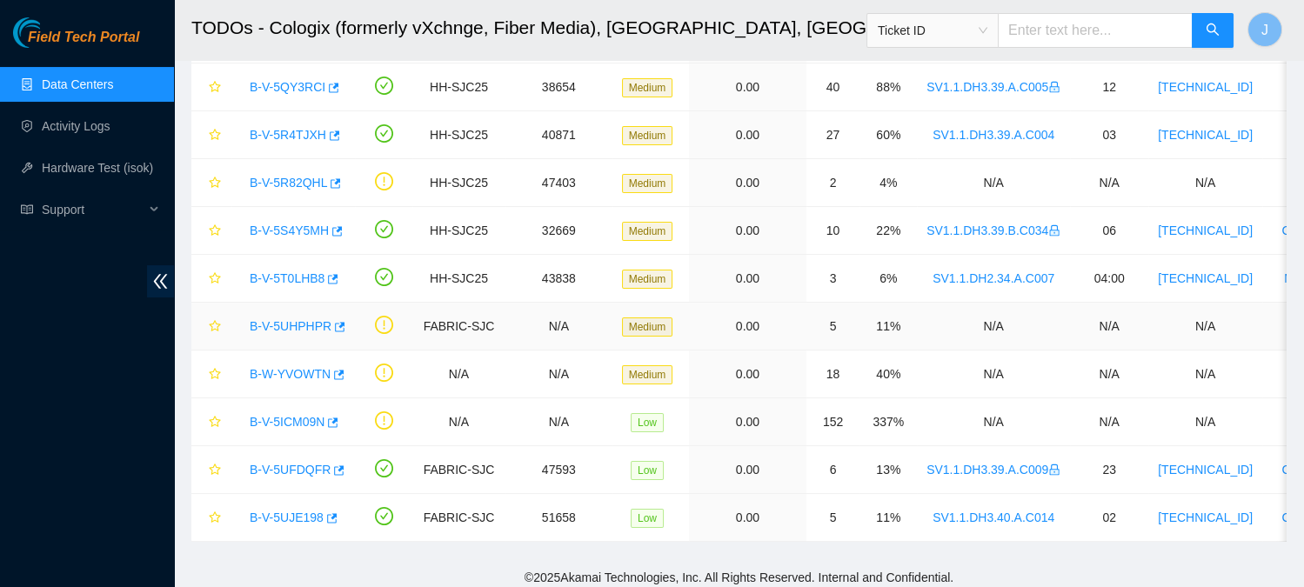
click at [285, 323] on link "B-V-5UHPHPR" at bounding box center [291, 326] width 82 height 14
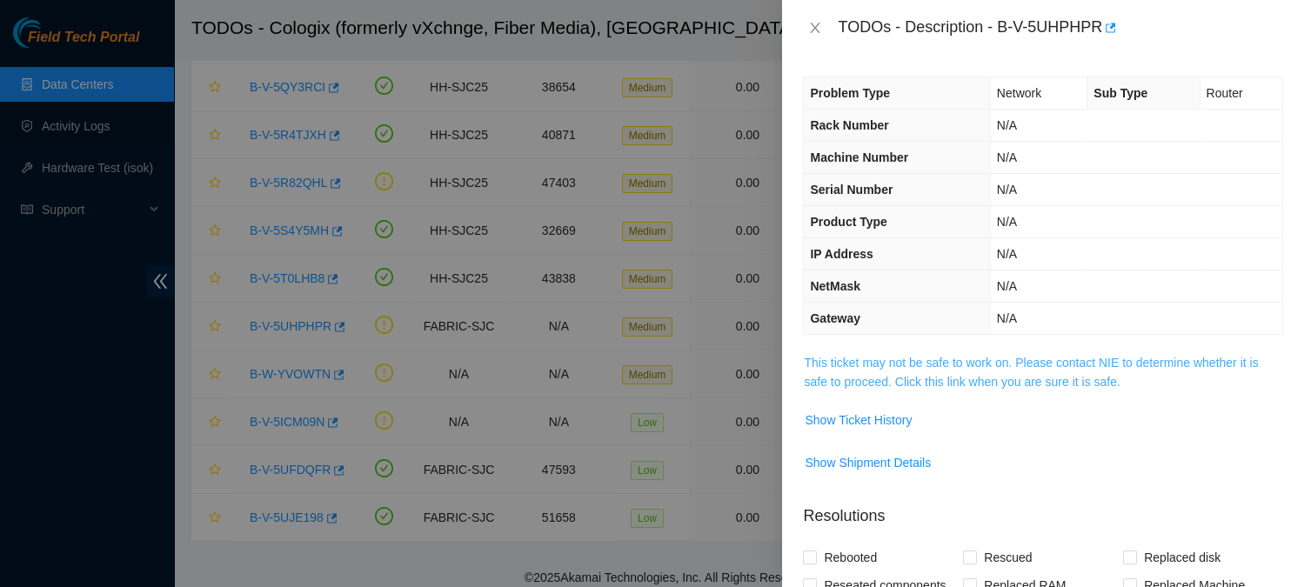
click at [952, 375] on link "This ticket may not be safe to work on. Please contact NIE to determine whether…" at bounding box center [1031, 372] width 454 height 33
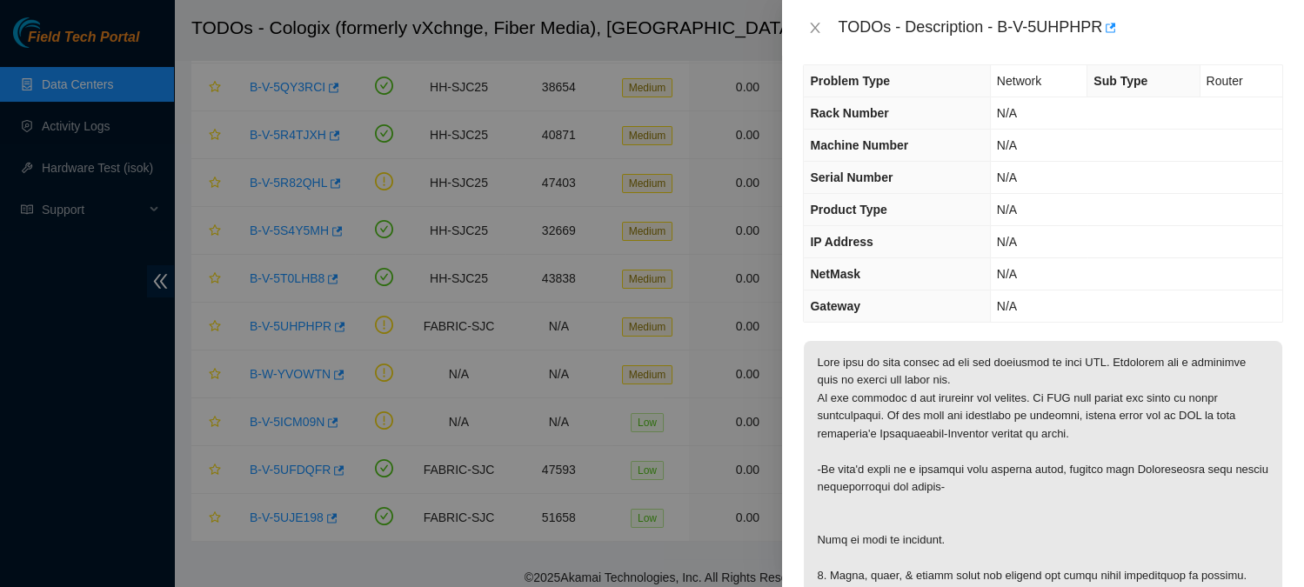
scroll to position [3, 0]
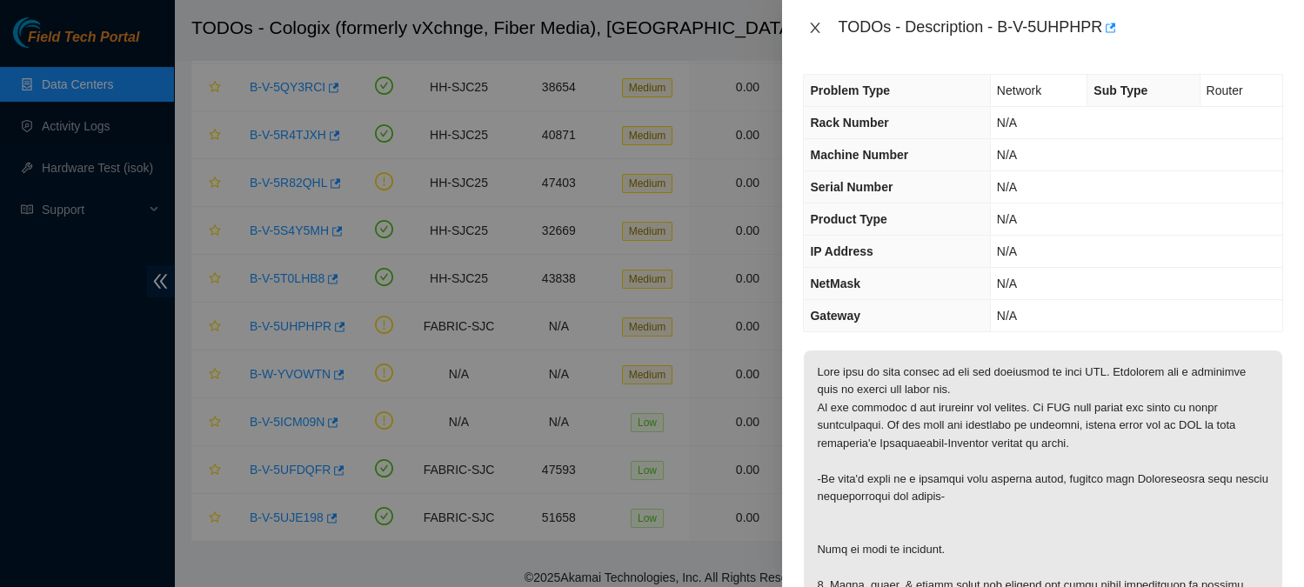
click at [815, 30] on icon "close" at bounding box center [815, 28] width 14 height 14
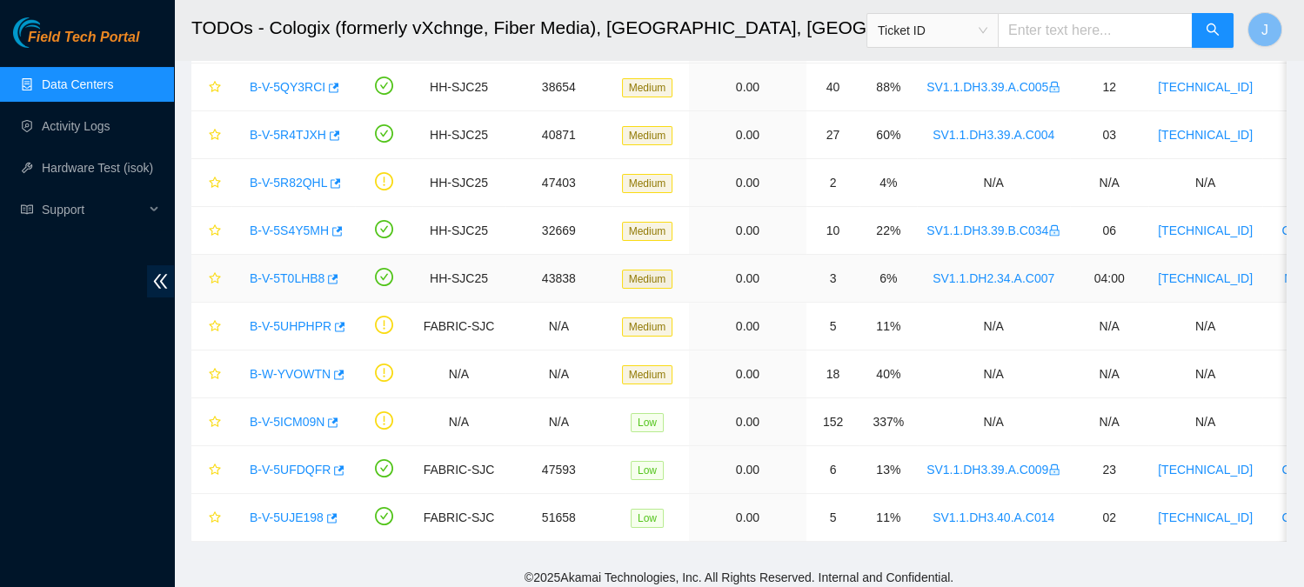
click at [295, 276] on link "B-V-5T0LHB8" at bounding box center [287, 278] width 75 height 14
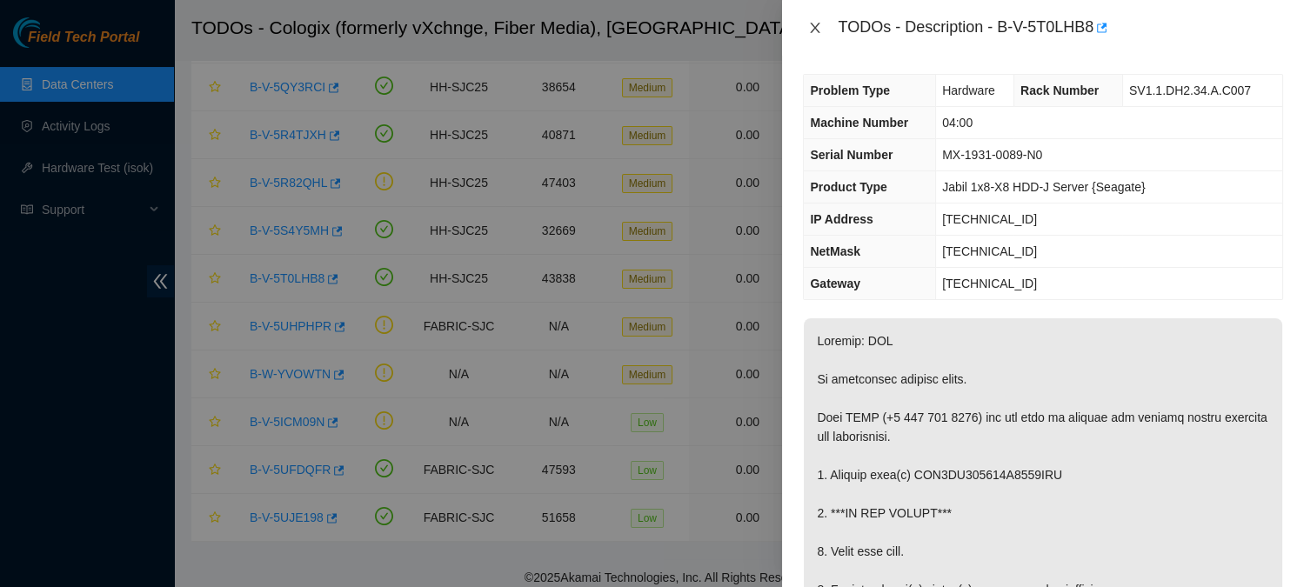
click at [813, 28] on icon "close" at bounding box center [815, 28] width 14 height 14
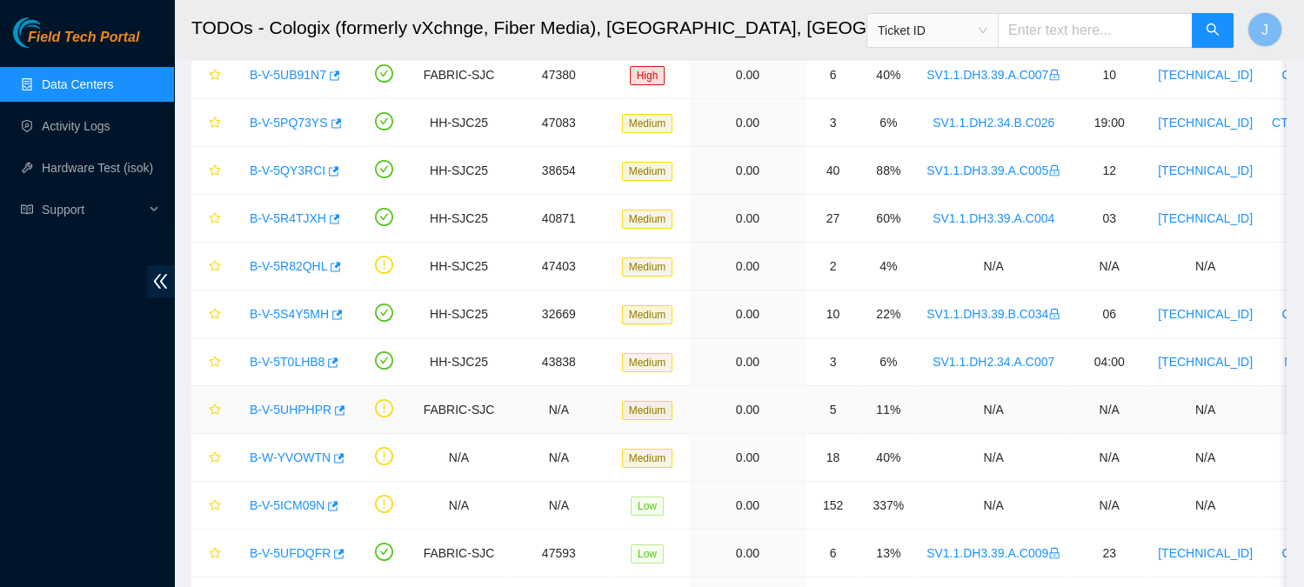
scroll to position [424, 0]
click at [294, 265] on link "B-V-5R82QHL" at bounding box center [288, 265] width 77 height 14
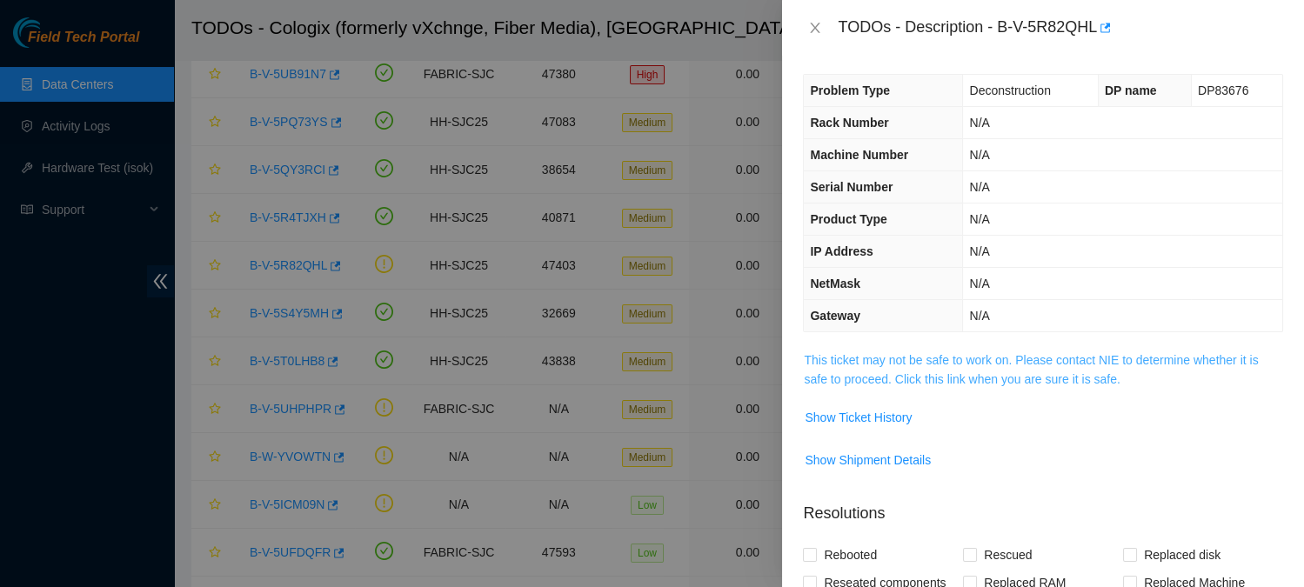
click at [900, 361] on link "This ticket may not be safe to work on. Please contact NIE to determine whether…" at bounding box center [1031, 369] width 454 height 33
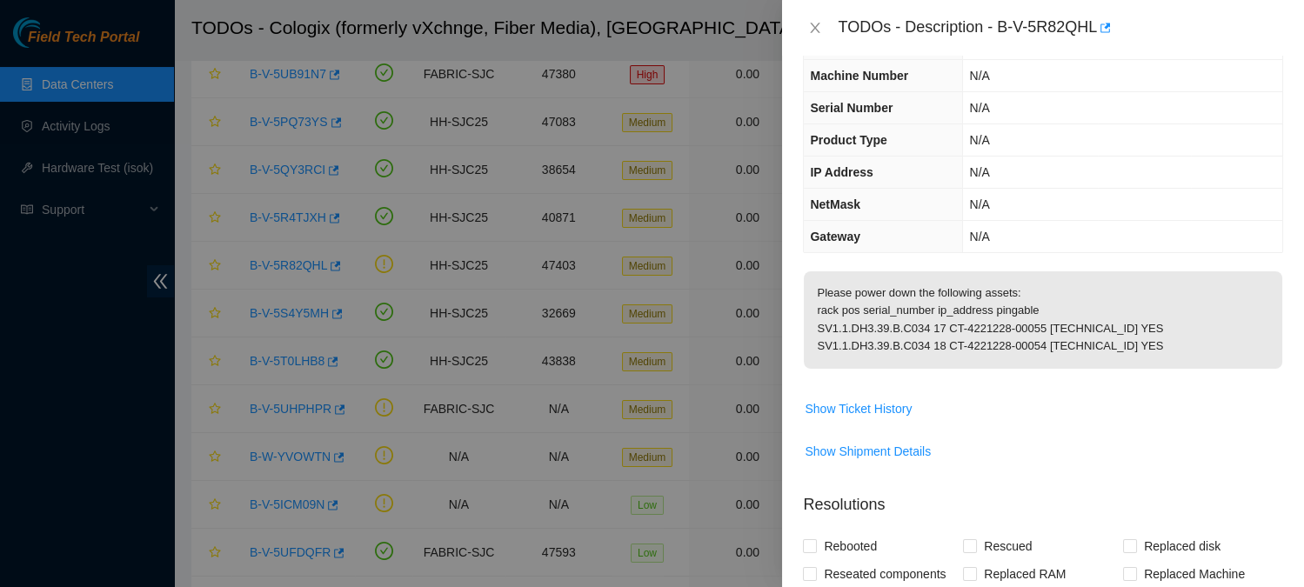
scroll to position [83, 0]
click at [1005, 28] on div "TODOs - Description - B-V-5R82QHL" at bounding box center [1060, 28] width 445 height 28
click at [1099, 32] on div "TODOs - Description - B-V-5R82QHL" at bounding box center [1060, 28] width 445 height 28
copy div "B-V-5R82QHL"
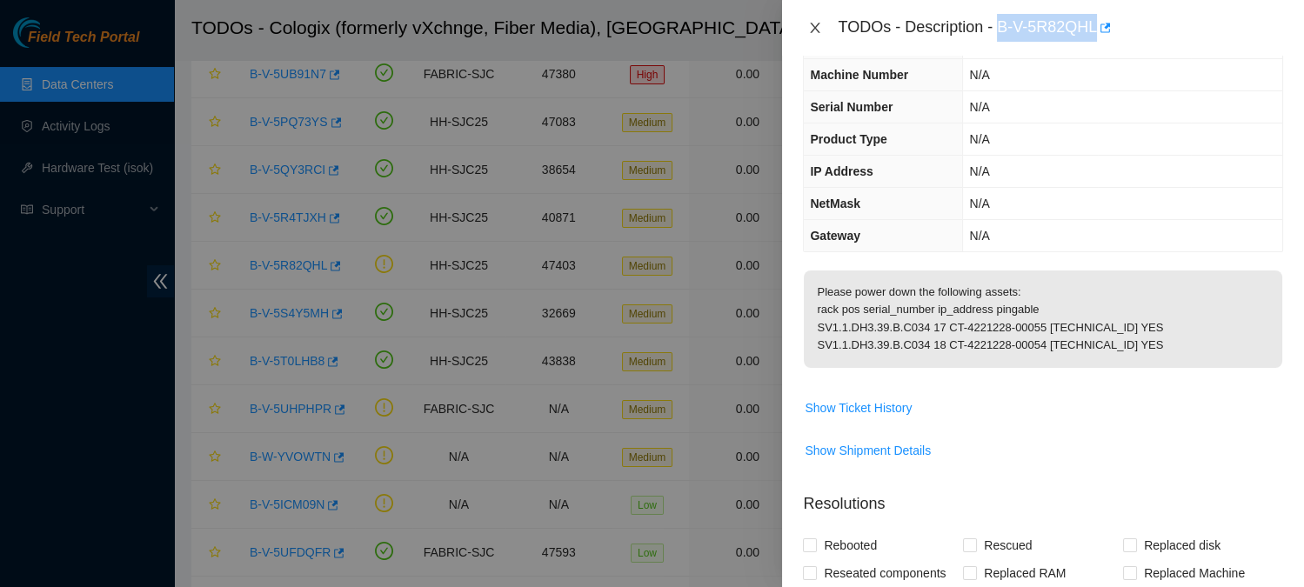
click at [817, 31] on icon "close" at bounding box center [815, 28] width 14 height 14
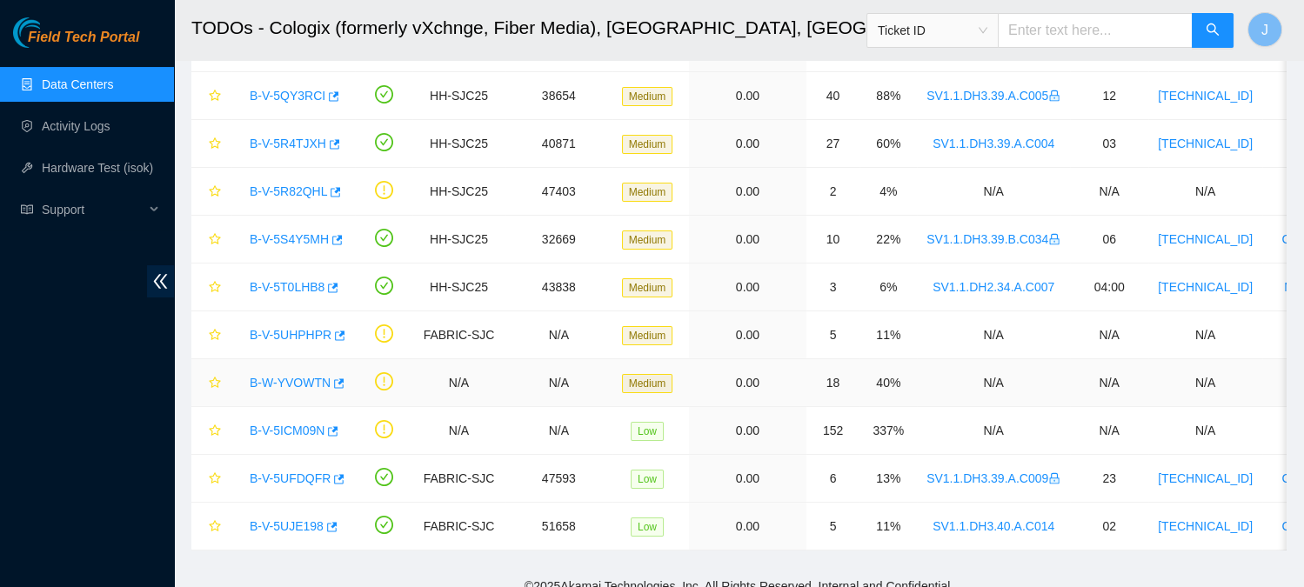
scroll to position [501, 0]
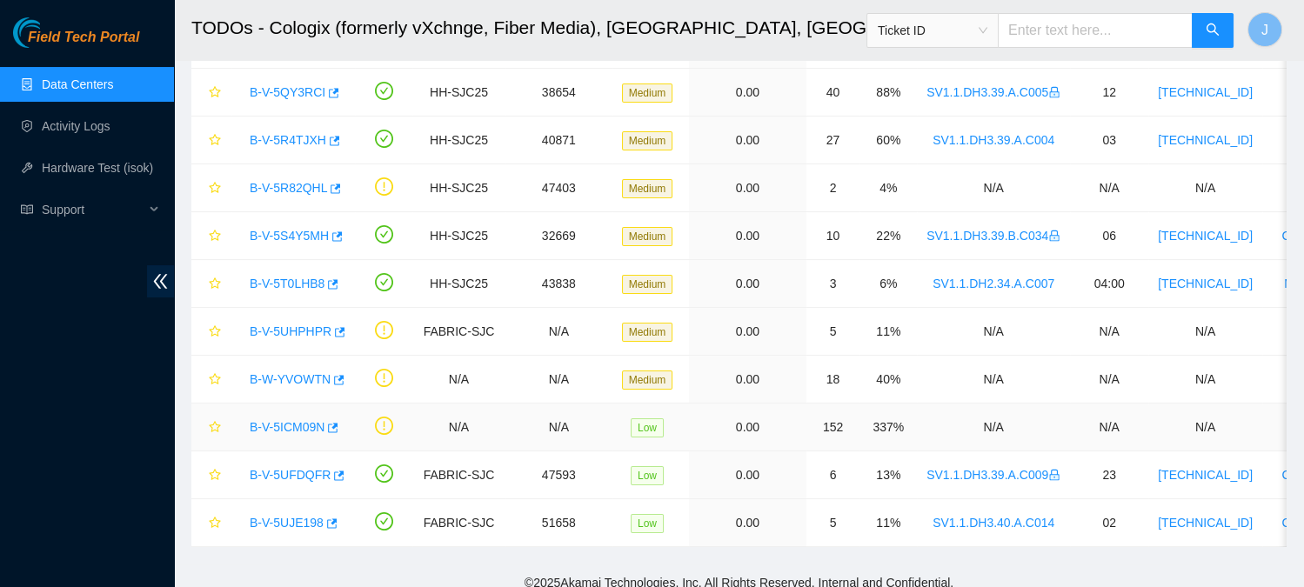
click at [289, 420] on link "B-V-5ICM09N" at bounding box center [287, 427] width 75 height 14
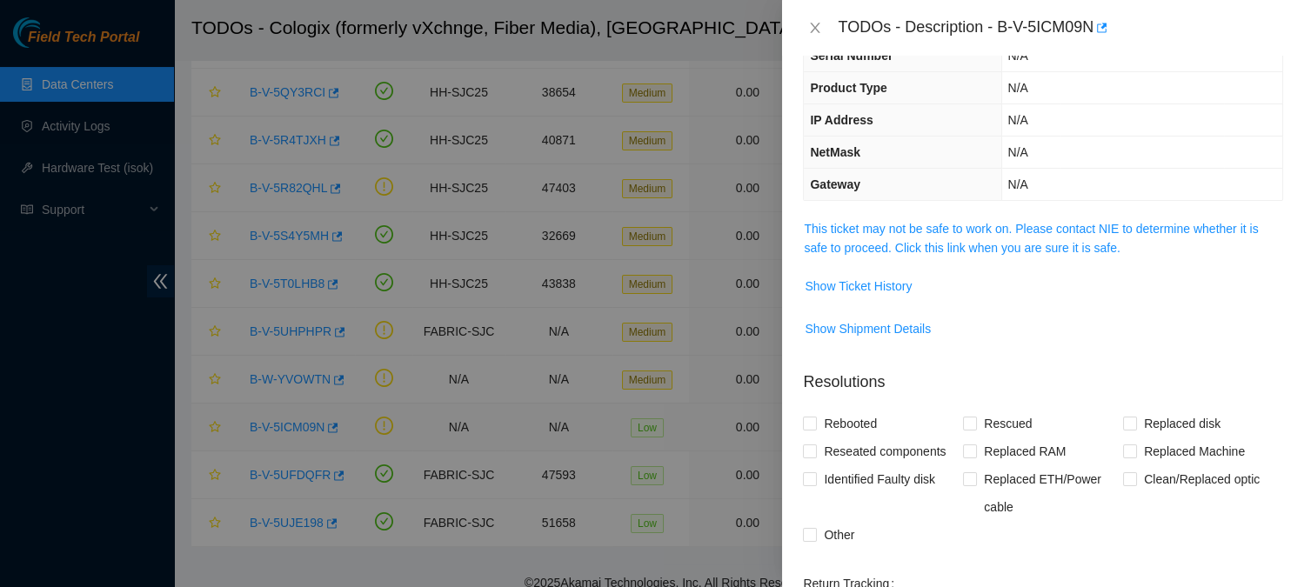
scroll to position [83, 0]
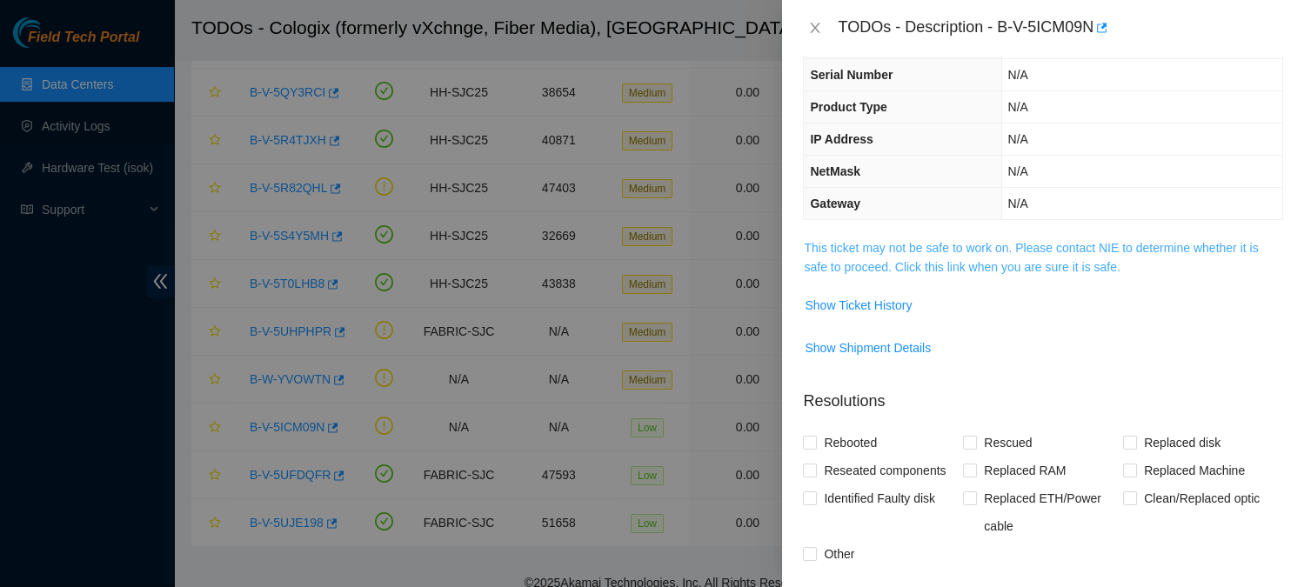
click at [1055, 258] on link "This ticket may not be safe to work on. Please contact NIE to determine whether…" at bounding box center [1031, 257] width 454 height 33
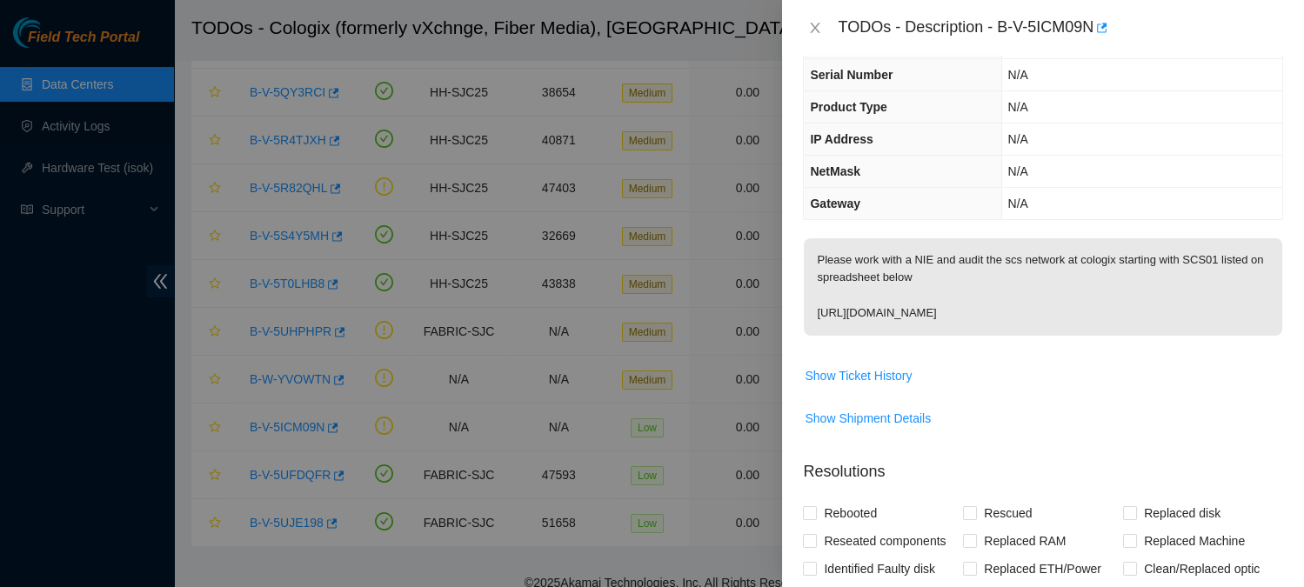
click at [1095, 332] on p "Please work with a NIE and audit the scs network at cologix starting with SCS01…" at bounding box center [1043, 286] width 478 height 97
drag, startPoint x: 1089, startPoint y: 327, endPoint x: 807, endPoint y: 315, distance: 282.1
click at [807, 315] on p "Please work with a NIE and audit the scs network at cologix starting with SCS01…" at bounding box center [1043, 286] width 478 height 97
copy p "[URL][DOMAIN_NAME]"
click at [821, 26] on icon "close" at bounding box center [815, 28] width 14 height 14
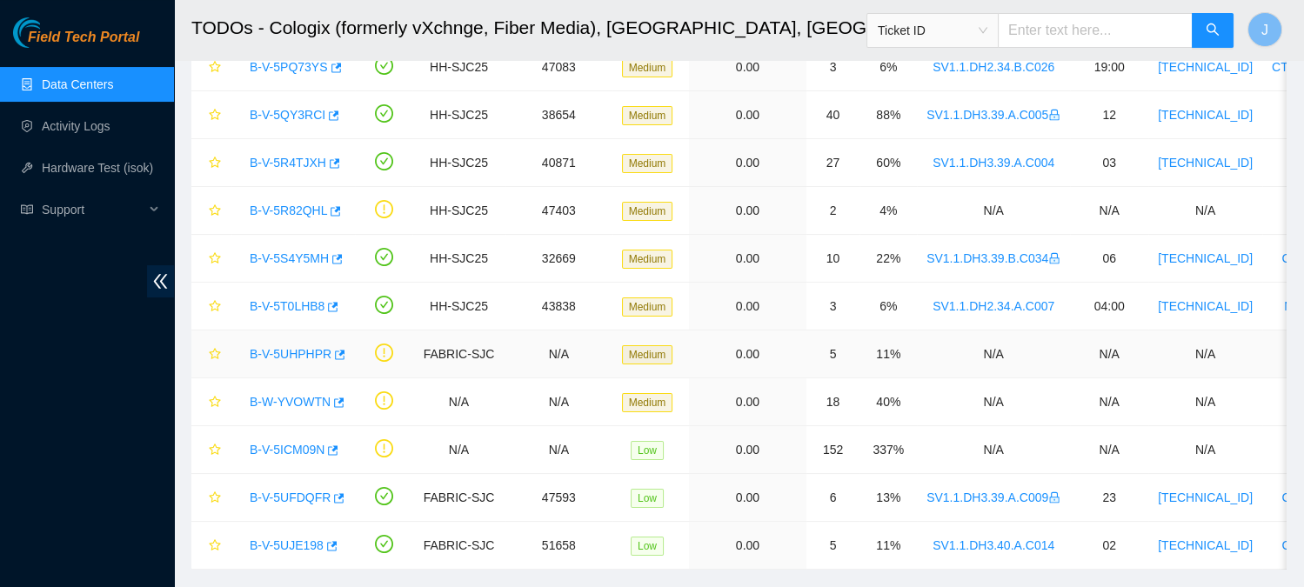
scroll to position [0, 0]
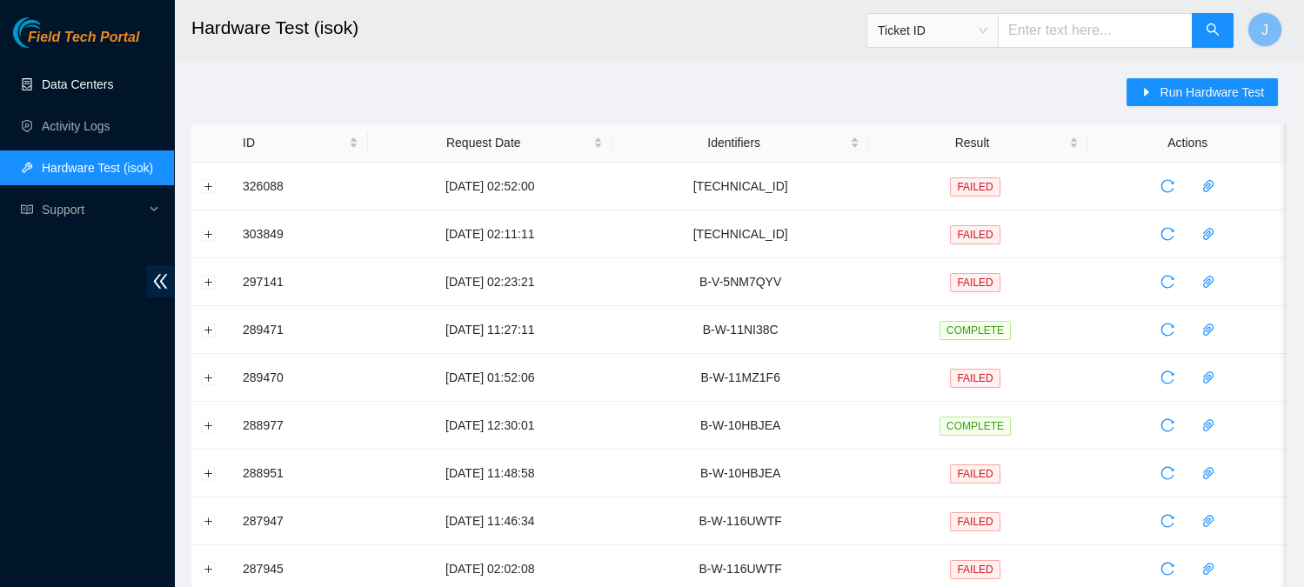
click at [61, 83] on link "Data Centers" at bounding box center [77, 84] width 71 height 14
